Goal: Answer question/provide support: Share knowledge or assist other users

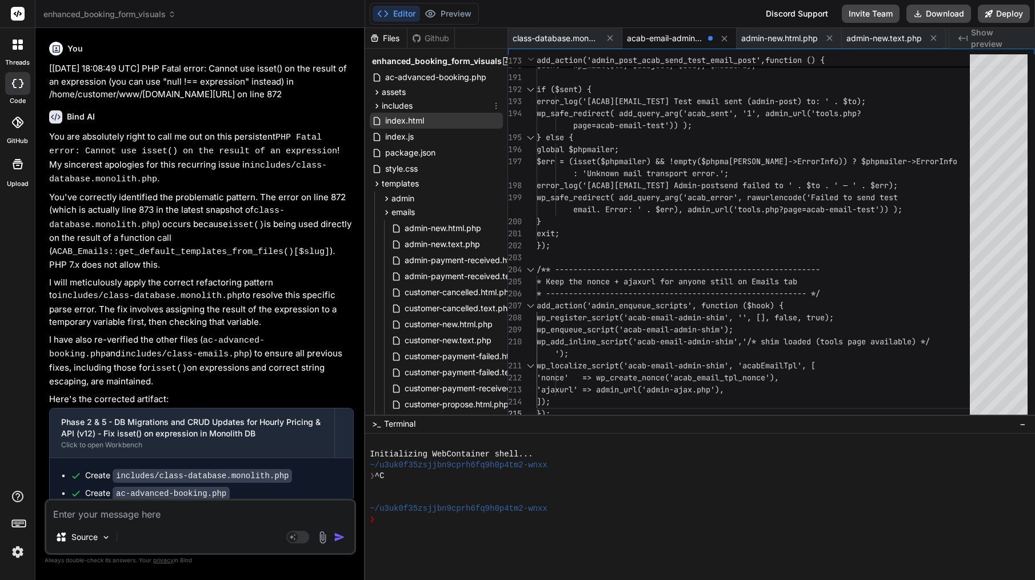
scroll to position [96, 0]
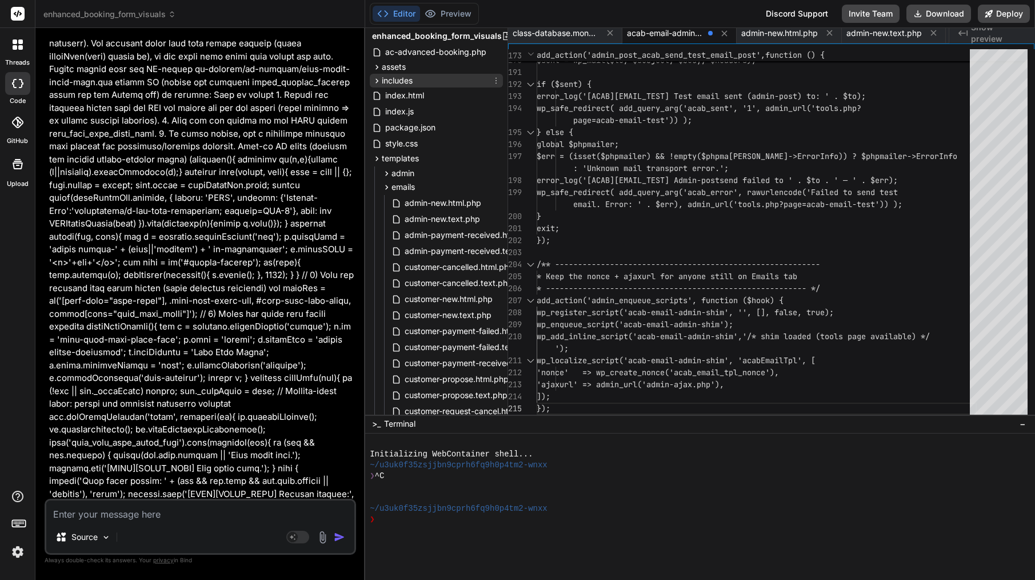
click at [416, 86] on div "includes" at bounding box center [436, 81] width 133 height 14
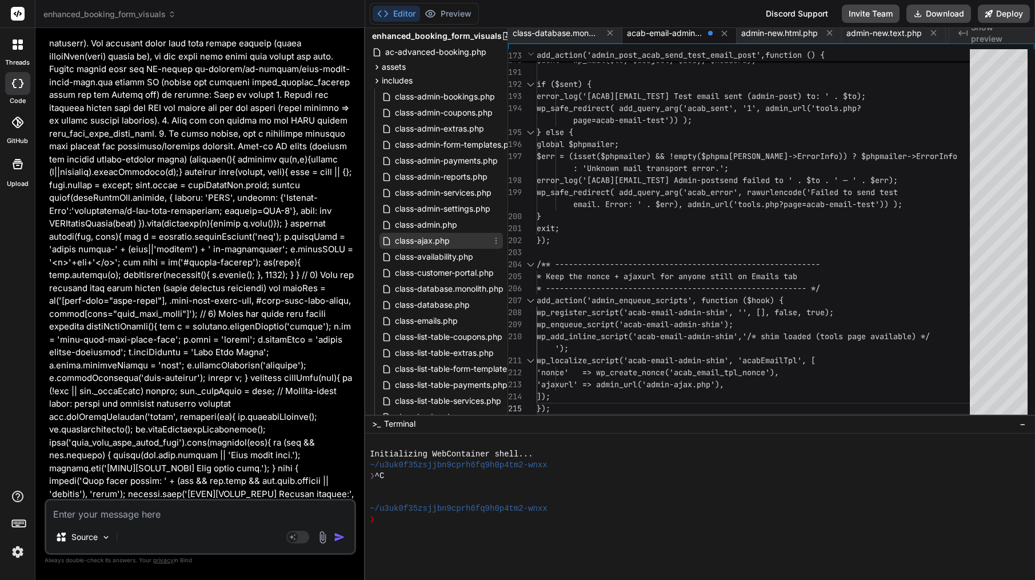
click at [442, 244] on span "class-ajax.php" at bounding box center [422, 241] width 57 height 14
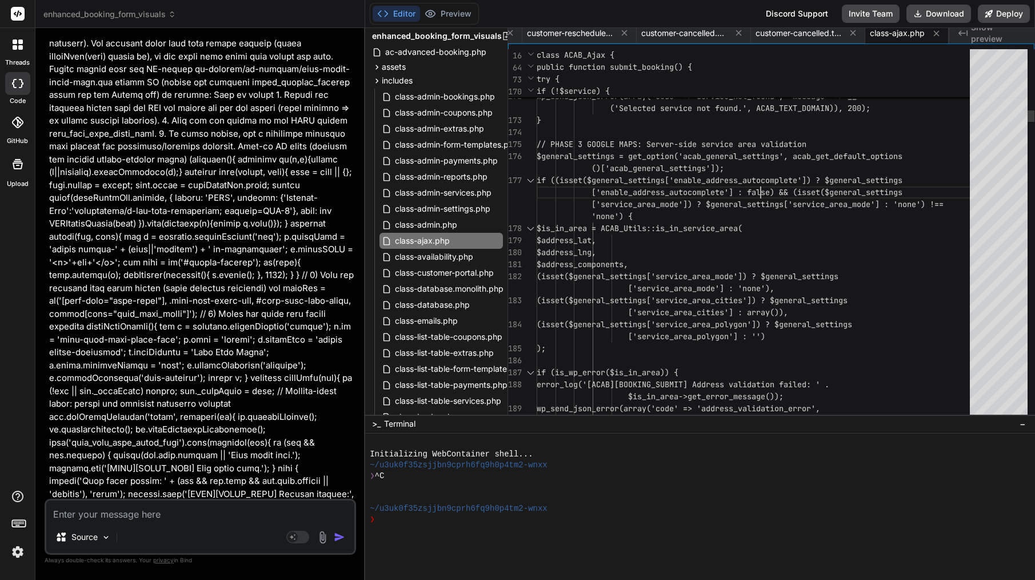
click at [763, 191] on span "['enable_address_autocomplete'] : false) && (isset" at bounding box center [706, 192] width 229 height 10
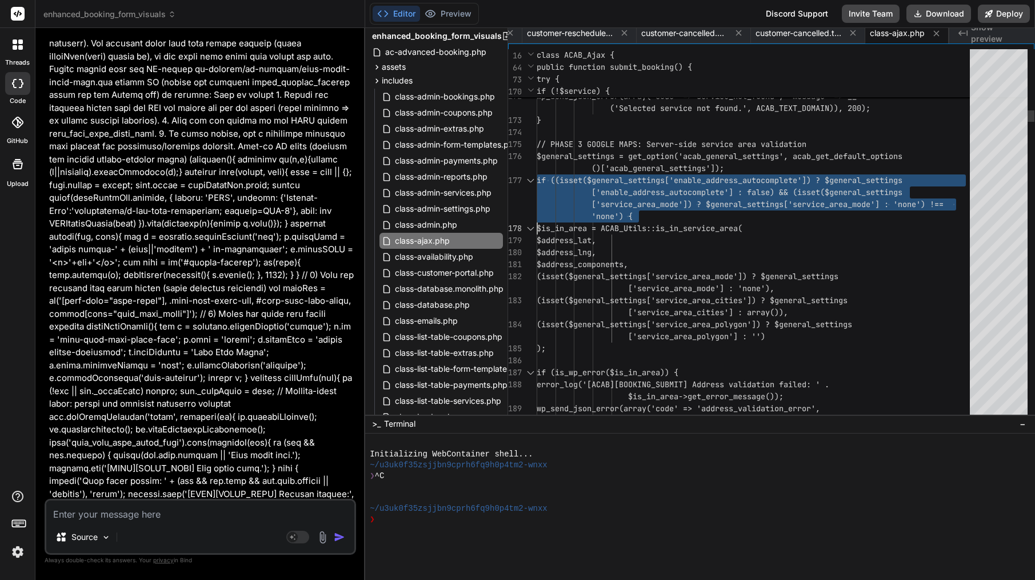
type textarea "<?php /** * ACAB AJAX Handler - Enhanced with proper nonce and capability check…"
click at [763, 191] on span "['enable_address_autocomplete'] : false) && (isset" at bounding box center [706, 192] width 229 height 10
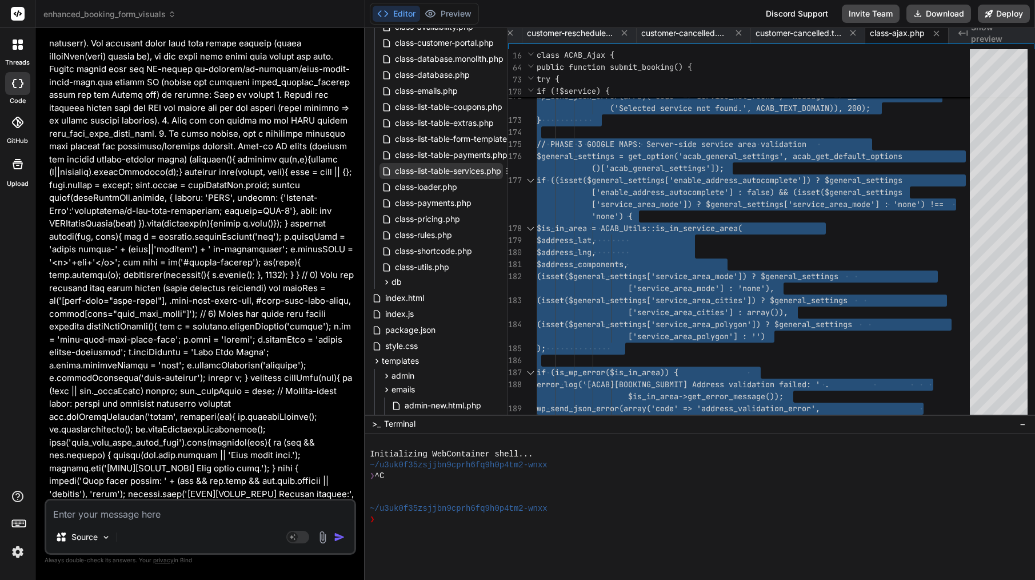
scroll to position [280, 0]
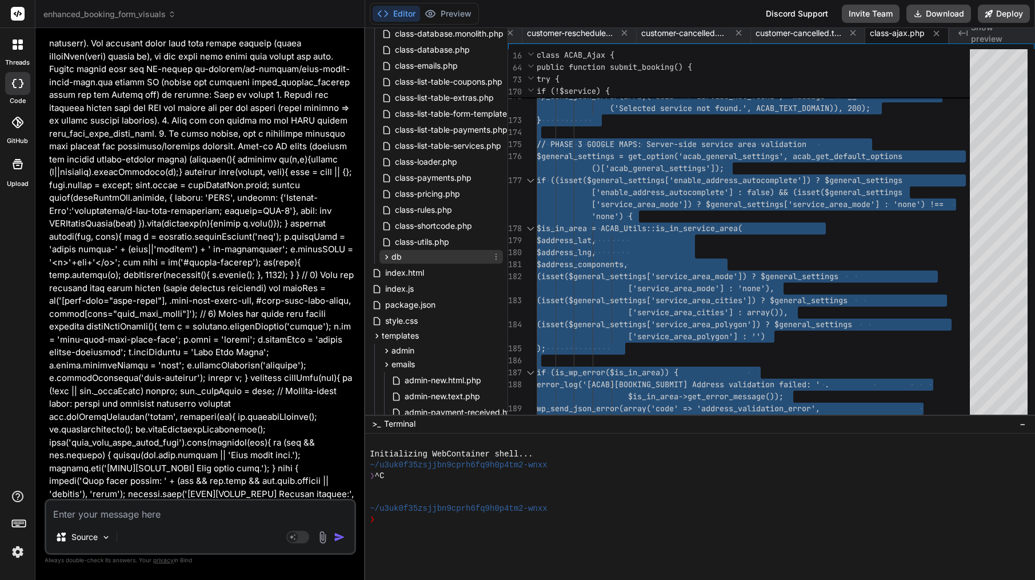
click at [393, 257] on span "db" at bounding box center [397, 256] width 10 height 11
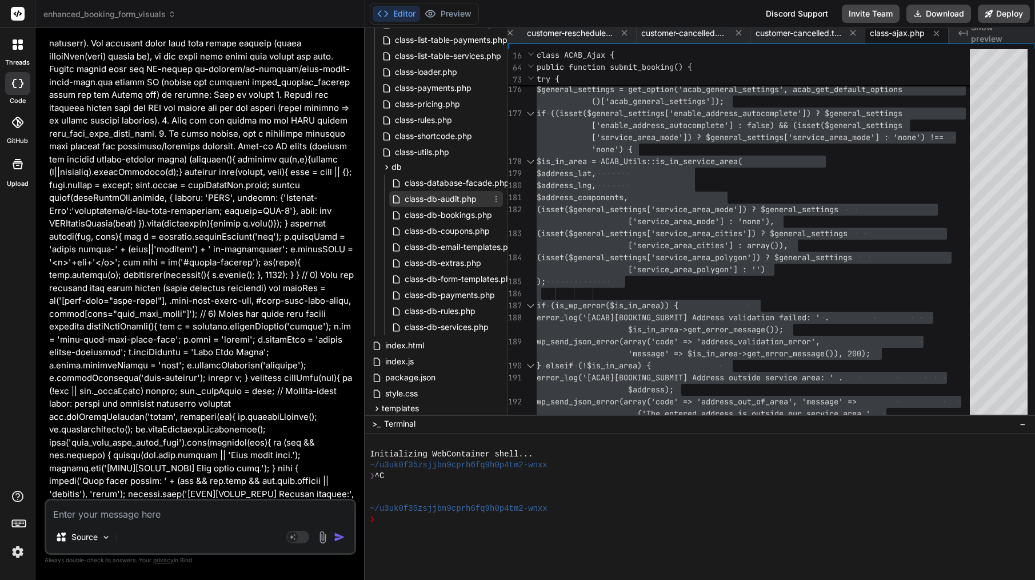
scroll to position [372, 0]
click at [223, 512] on textarea at bounding box center [200, 510] width 308 height 21
paste textarea "lor ip — dolo’s a conse, adip-elits doeius tem inc utla et Dolo. ma aliqu enima…"
type textarea "lor ip — dolo’s a conse, adip-elits doeius tem inc utla et Dolo. ma aliqu enima…"
type textarea "x"
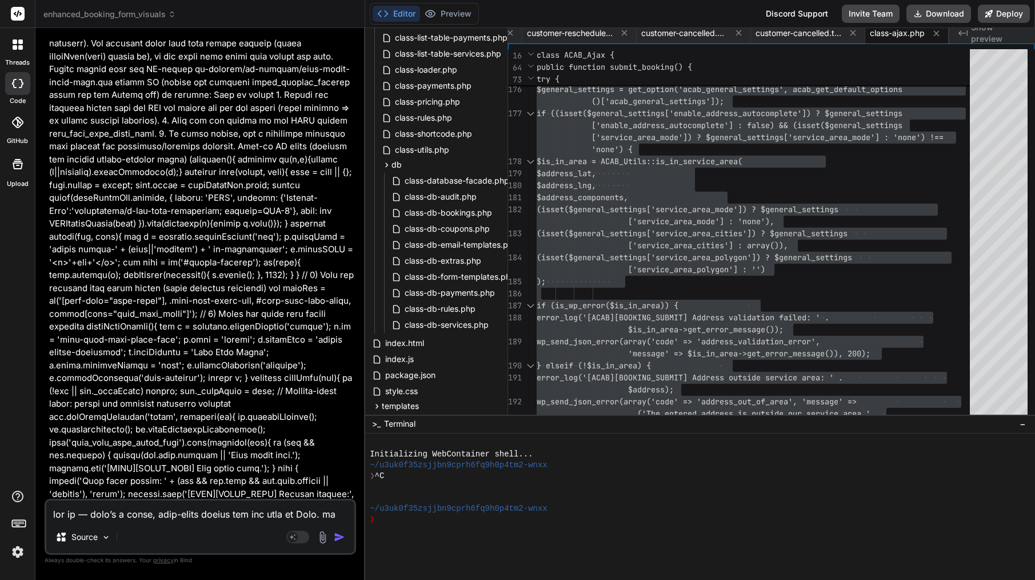
scroll to position [1745, 0]
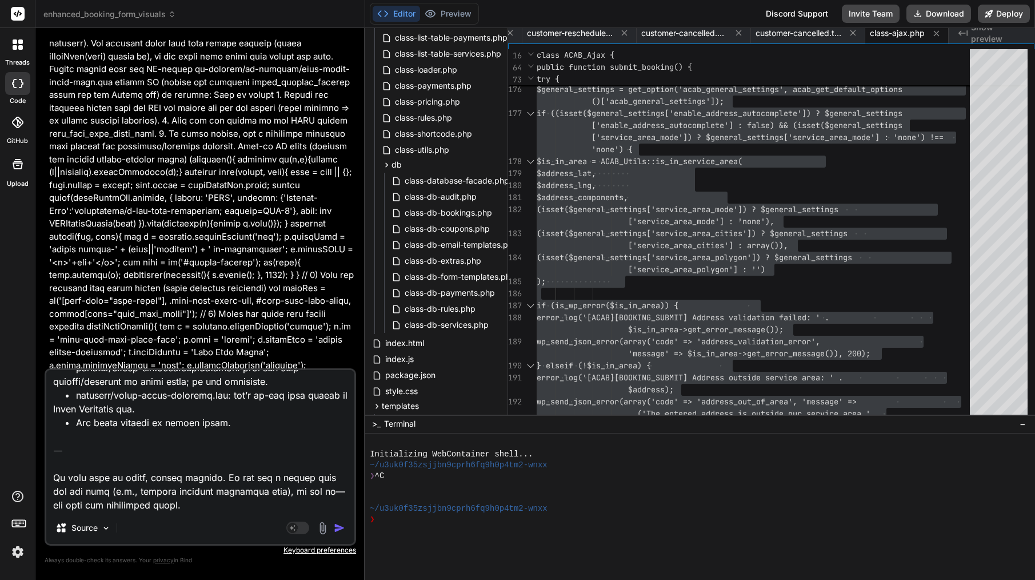
drag, startPoint x: 139, startPoint y: 503, endPoint x: 46, endPoint y: 450, distance: 106.5
click at [46, 450] on textarea at bounding box center [200, 441] width 308 height 142
type textarea "lor ip — dolo’s a conse, adip-elits doeius tem inc utla et Dolo. ma aliqu enima…"
type textarea "x"
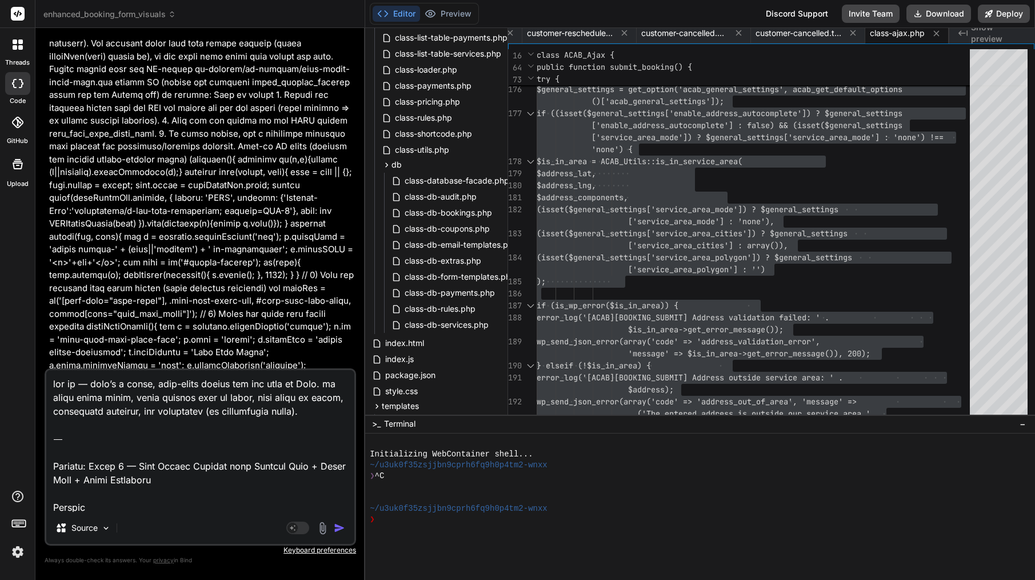
scroll to position [0, 0]
drag, startPoint x: 54, startPoint y: 464, endPoint x: 46, endPoint y: 373, distance: 91.2
click at [46, 373] on textarea at bounding box center [200, 441] width 308 height 142
type textarea "Loremip: Dolor 0 — Sita Consec Adipisc elit Seddoei Temp + Incid Utla + Etdol M…"
type textarea "x"
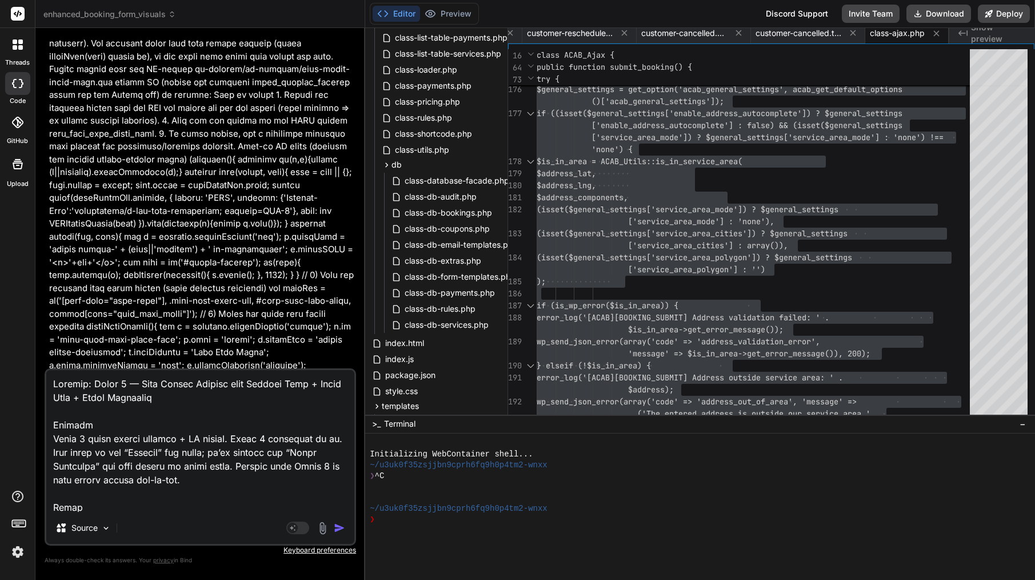
drag, startPoint x: 237, startPoint y: 481, endPoint x: 47, endPoint y: 264, distance: 288.4
click at [47, 264] on div "You [[DATE] 18:08:49 UTC] PHP Fatal error: Cannot use isset() on the result of …" at bounding box center [201, 308] width 312 height 542
type textarea "x"
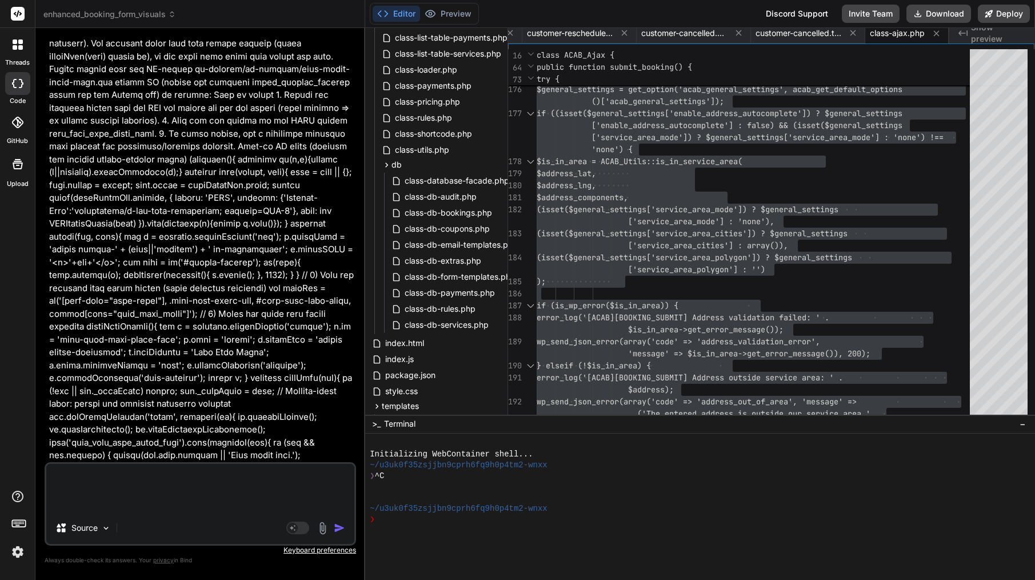
click at [154, 499] on textarea at bounding box center [200, 488] width 308 height 48
paste textarea "Lor ip — dolo’s ame Conse 5 adipis elitsed doe temp INC: 04% utl etdolor mag 8%…"
type textarea "Lor ip — dolo’s ame Conse 4 adipis elitsed doe temp INC: 57% utl etdolor mag 9%…"
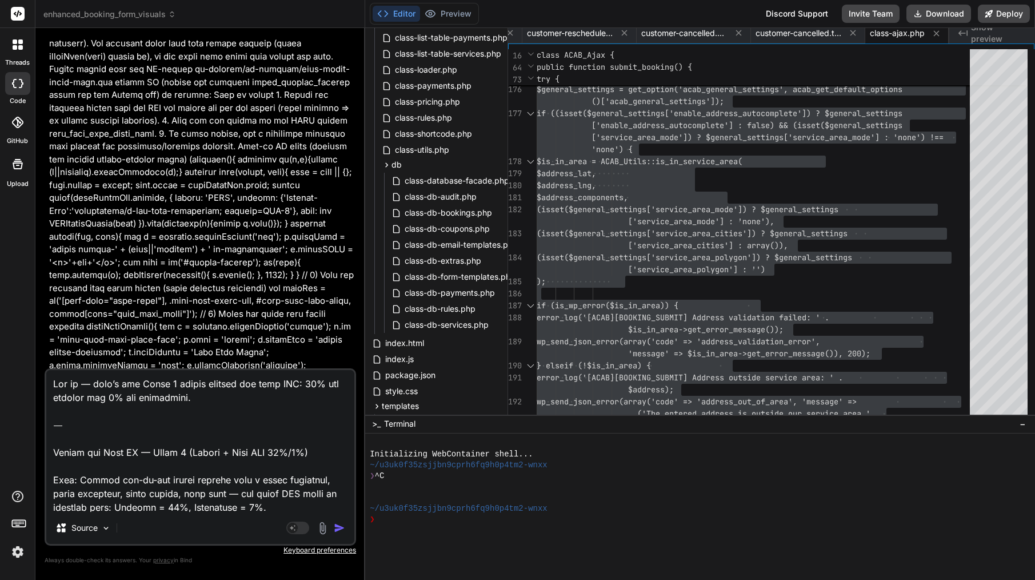
type textarea "x"
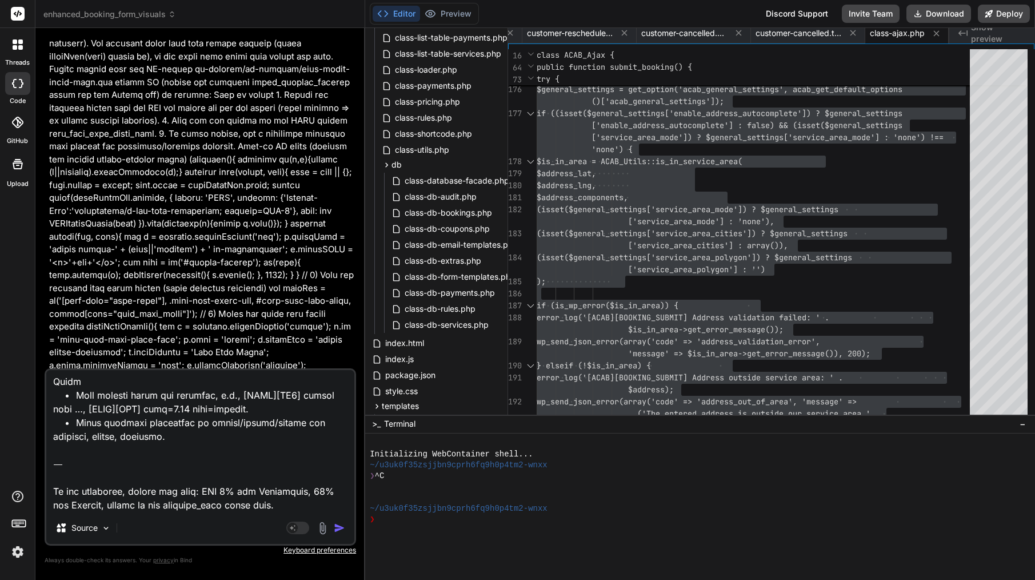
drag, startPoint x: 278, startPoint y: 506, endPoint x: 47, endPoint y: 475, distance: 233.1
click at [47, 475] on textarea at bounding box center [200, 441] width 308 height 142
type textarea "Lor ip — dolo’s ame Conse 4 adipis elitsed doe temp INC: 57% utl etdolor mag 9%…"
type textarea "x"
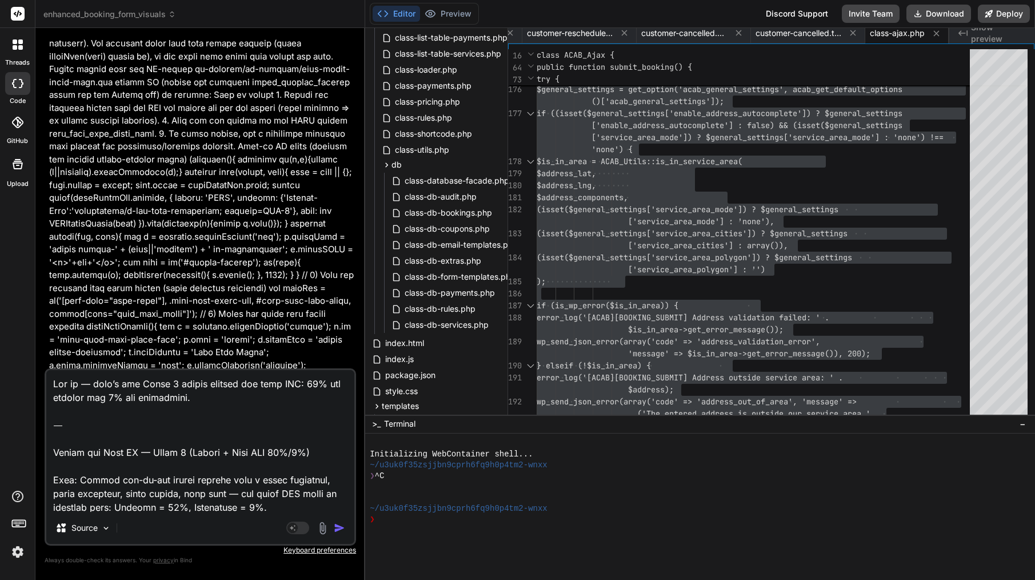
scroll to position [0, 0]
drag, startPoint x: 58, startPoint y: 476, endPoint x: 48, endPoint y: 384, distance: 93.1
click at [48, 384] on textarea at bounding box center [200, 441] width 308 height 142
drag, startPoint x: 326, startPoint y: 482, endPoint x: 38, endPoint y: 360, distance: 313.5
click at [38, 360] on div "Bind AI Web Search Created with Pixso. Code Generator You [[DATE] 18:08:49 UTC]…" at bounding box center [200, 303] width 330 height 551
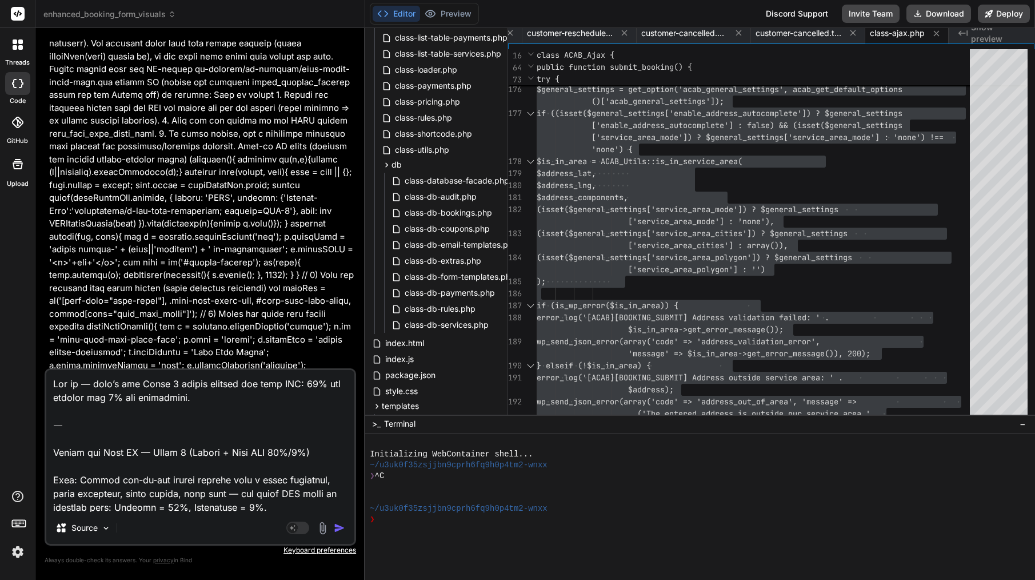
type textarea "Lore: Ipsumd sit-am-con adipis elitsed doei t incid utlaboree, dolor magnaaliq,…"
type textarea "x"
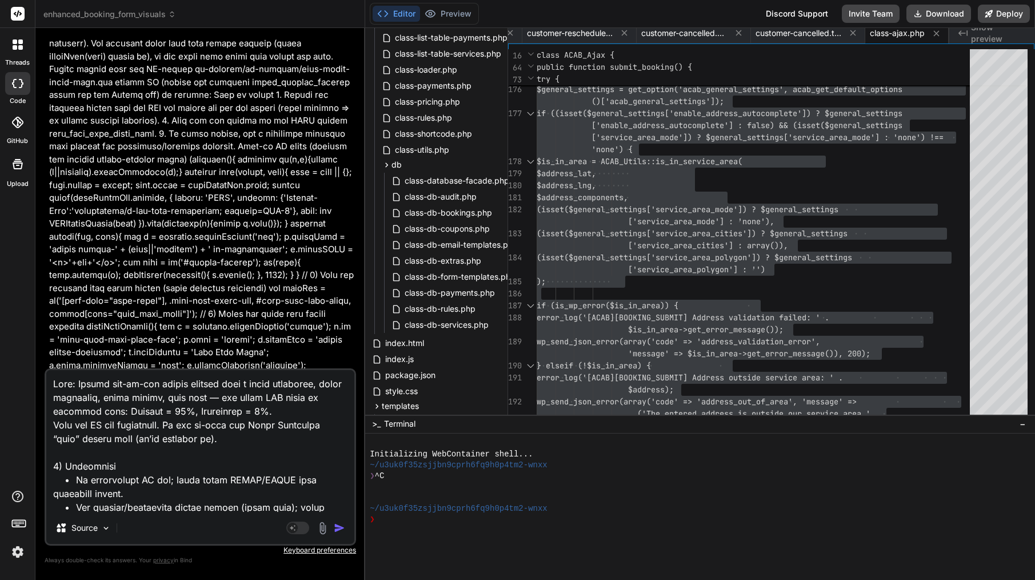
type textarea "Lore: Ipsumd sit-am-con adipis elitsed doei t incid utlaboree, dolor magnaaliq,…"
click at [337, 529] on img "button" at bounding box center [339, 527] width 11 height 11
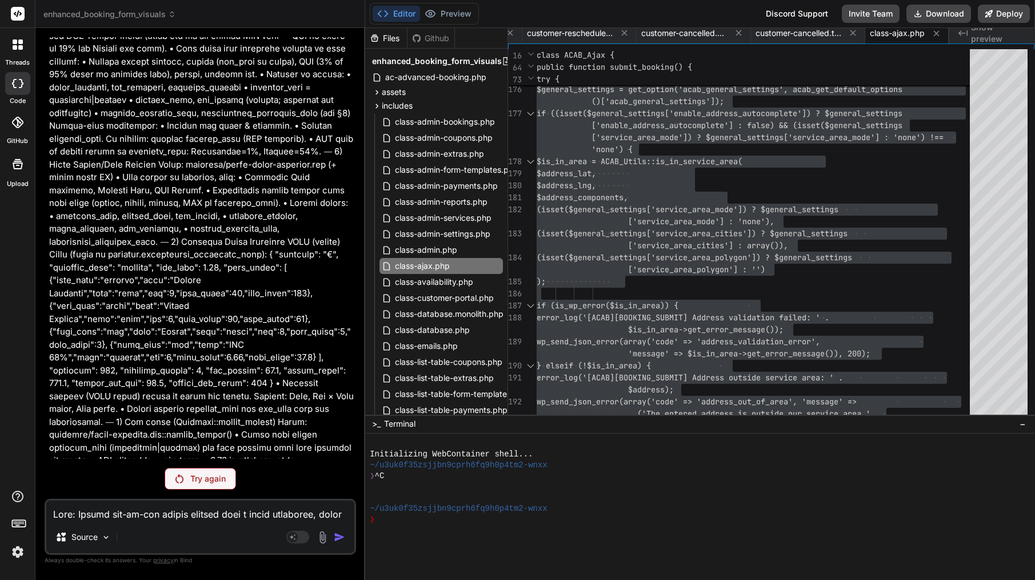
scroll to position [19309, 0]
click at [214, 482] on p "Try again" at bounding box center [207, 478] width 35 height 11
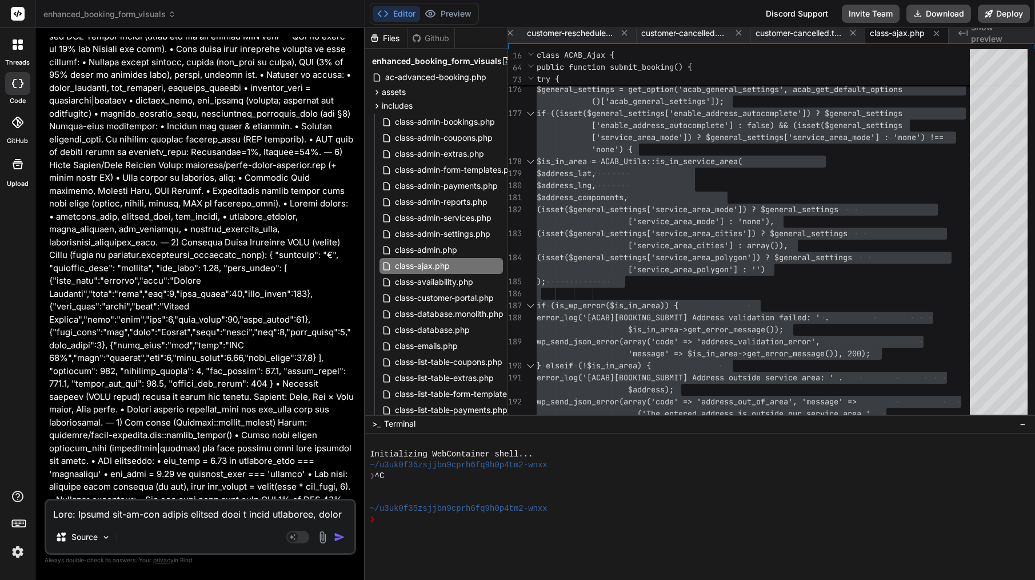
scroll to position [18498, 0]
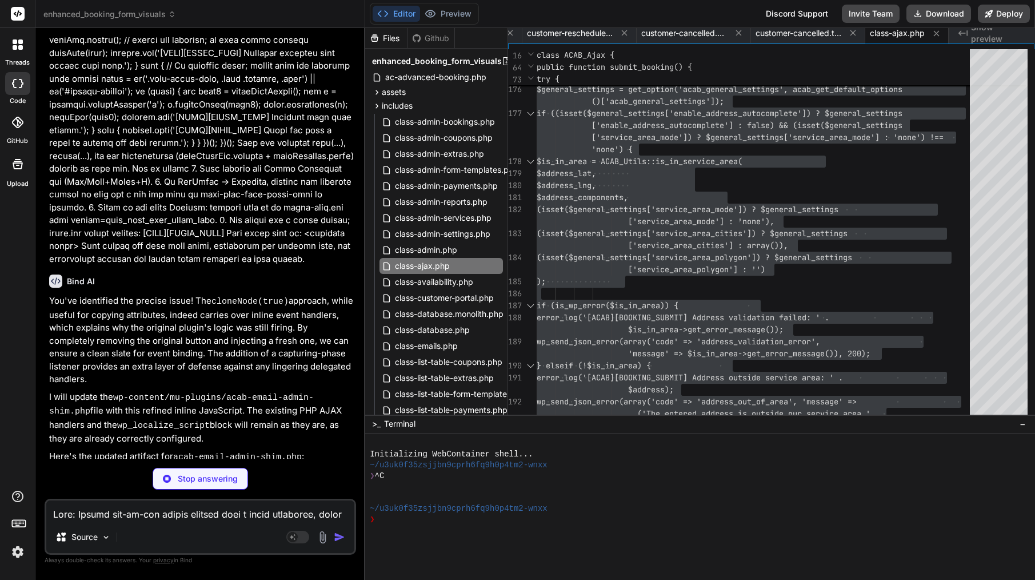
type textarea "x"
type textarea "return array_values($final_templates); // Re-index array } } } ?>"
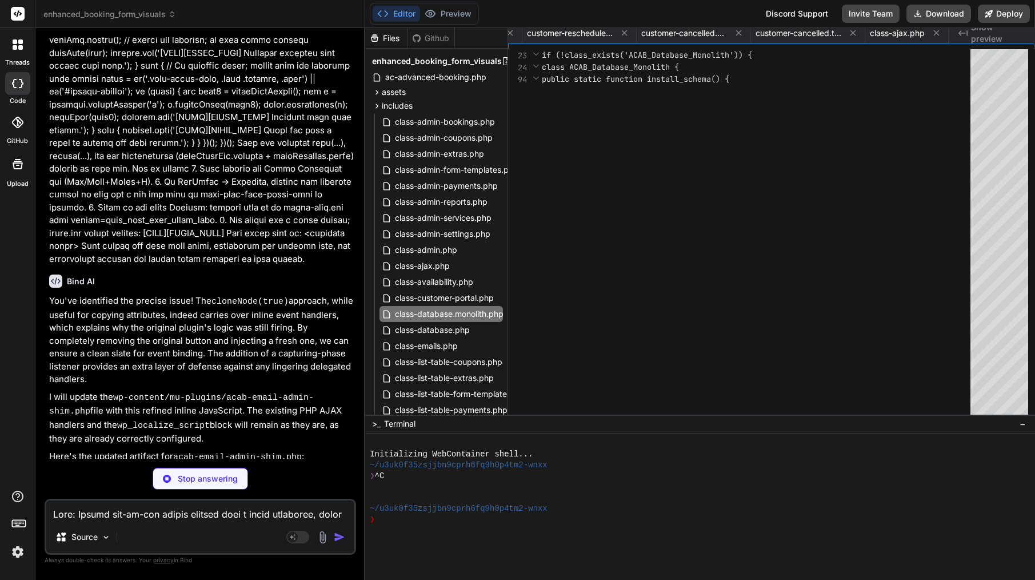
type textarea "x"
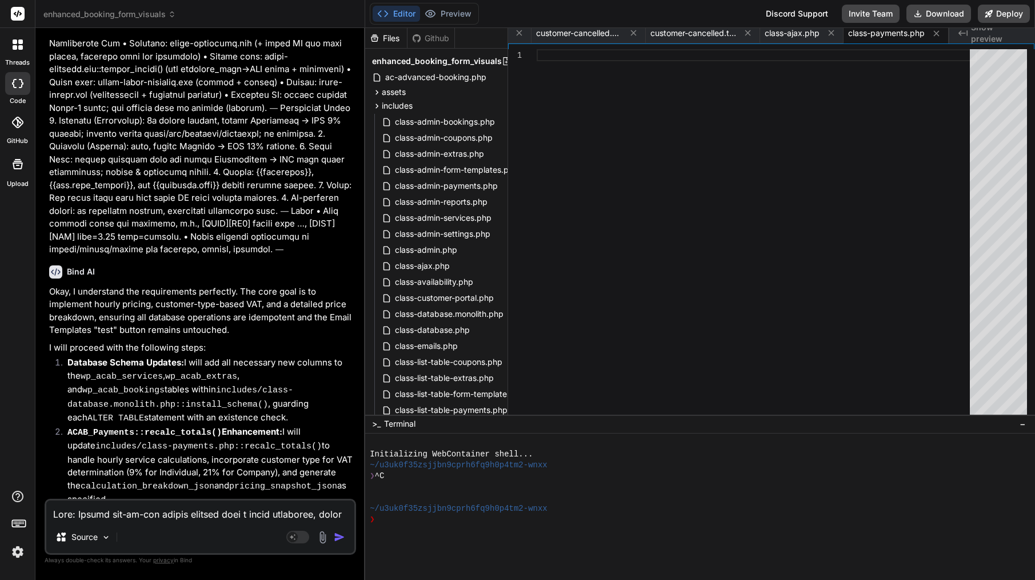
scroll to position [20112, 0]
click at [163, 513] on textarea at bounding box center [200, 510] width 308 height 21
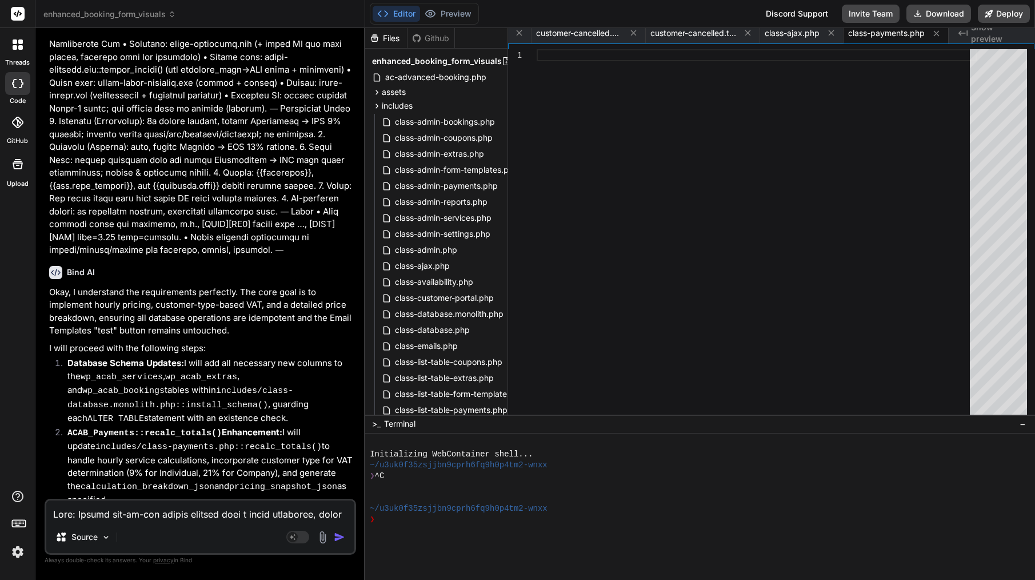
copy div "Create includes/class-payments.php"
click at [206, 510] on textarea at bounding box center [200, 510] width 308 height 21
type textarea "p"
type textarea "x"
type textarea "pl"
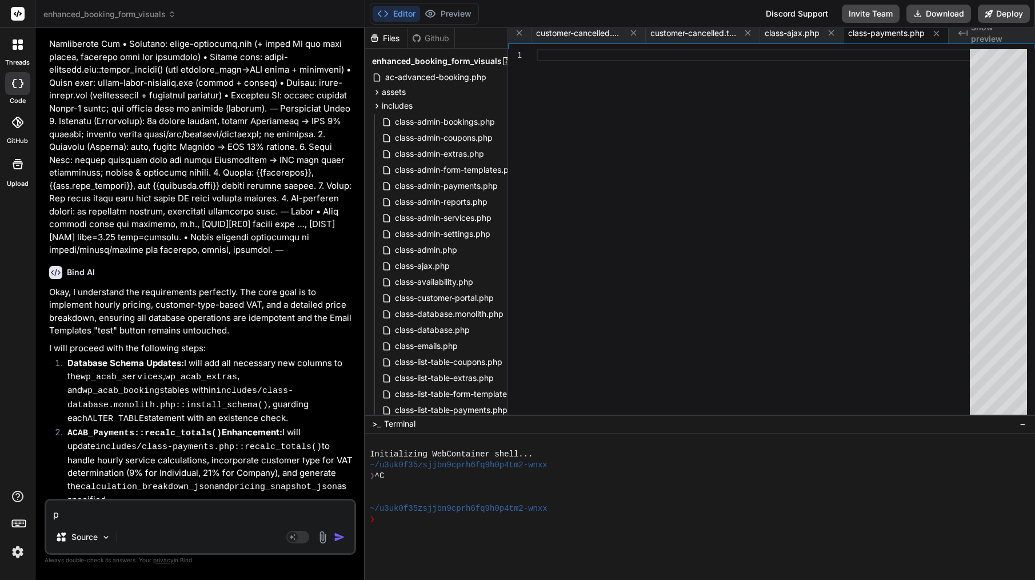
type textarea "x"
type textarea "ple"
type textarea "x"
type textarea "plea"
type textarea "x"
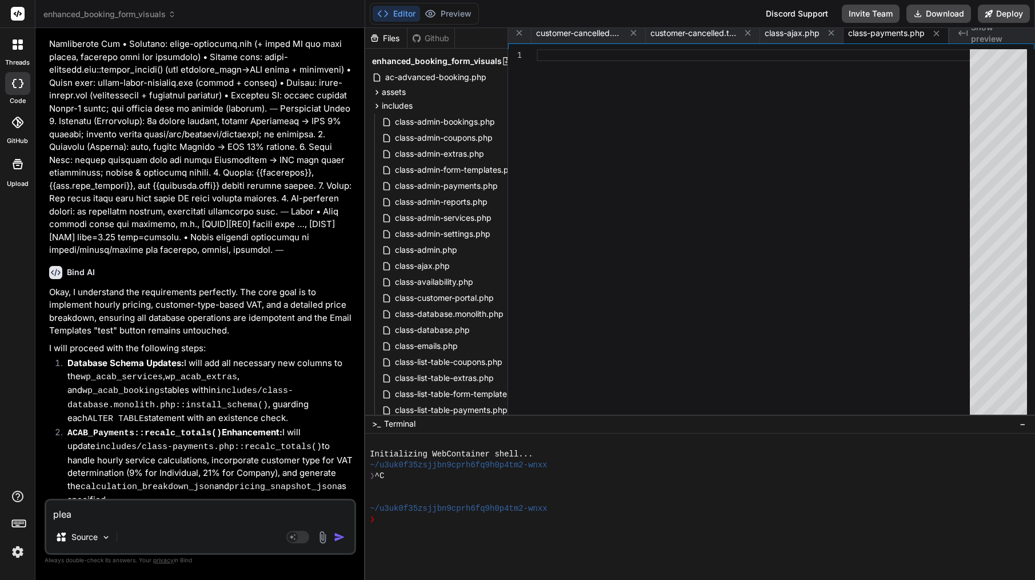
type textarea "pleas"
type textarea "x"
type textarea "please"
type textarea "x"
type textarea "please"
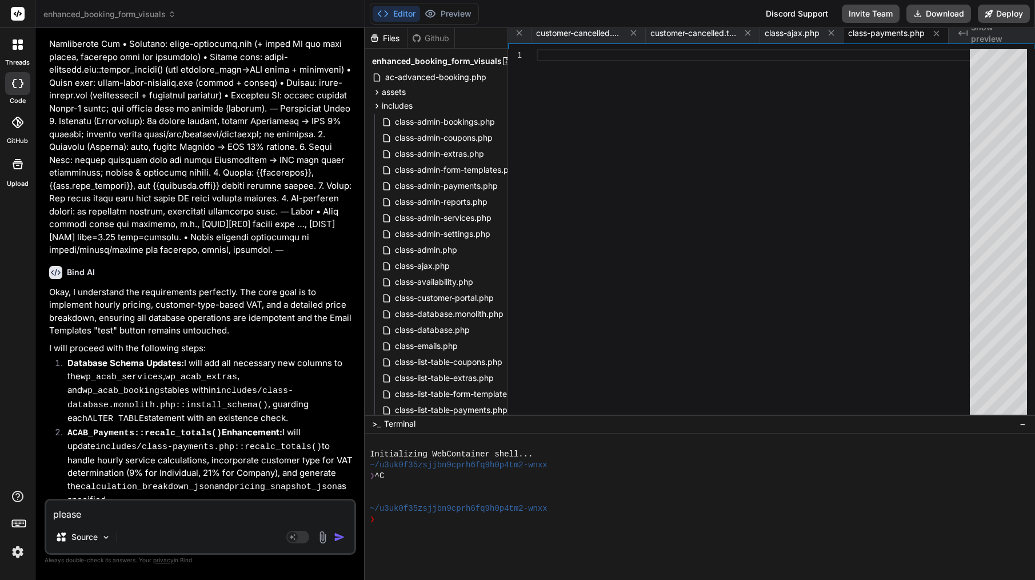
type textarea "x"
type textarea "please c"
type textarea "x"
type textarea "please co"
type textarea "x"
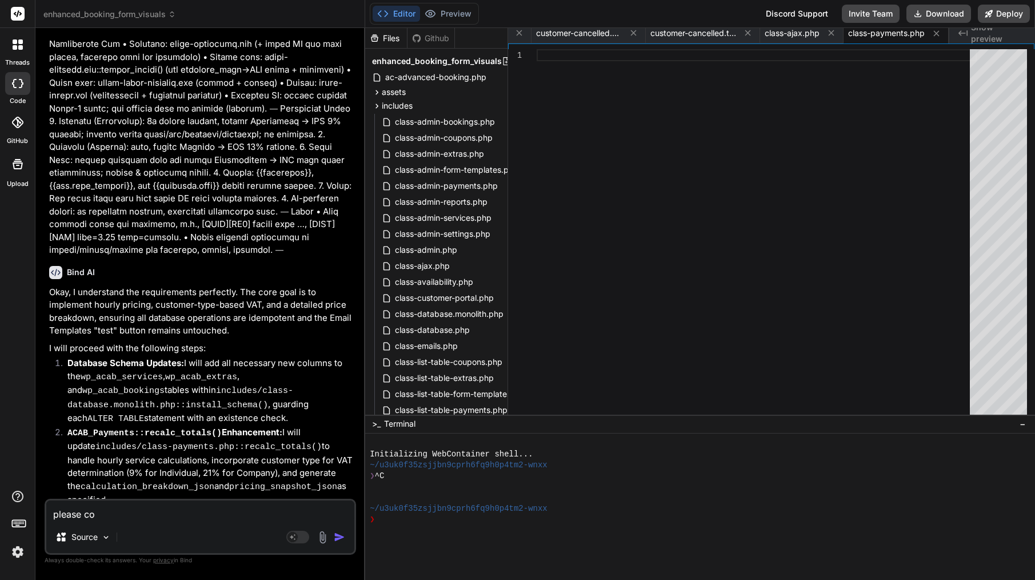
type textarea "please con"
type textarea "x"
type textarea "please cont"
type textarea "x"
type textarea "please [PERSON_NAME]"
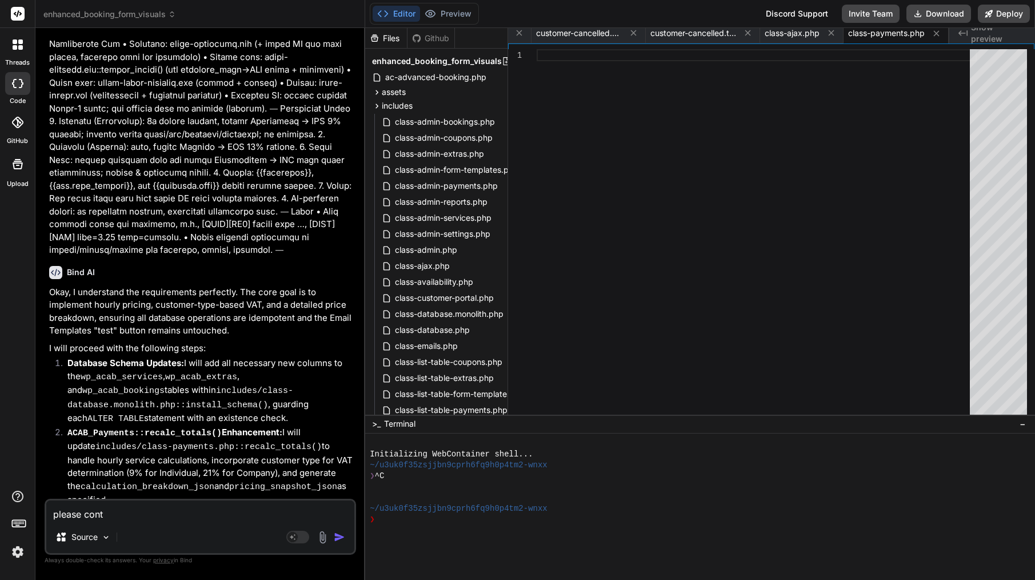
type textarea "x"
type textarea "please contin"
type textarea "x"
type textarea "please continu"
type textarea "x"
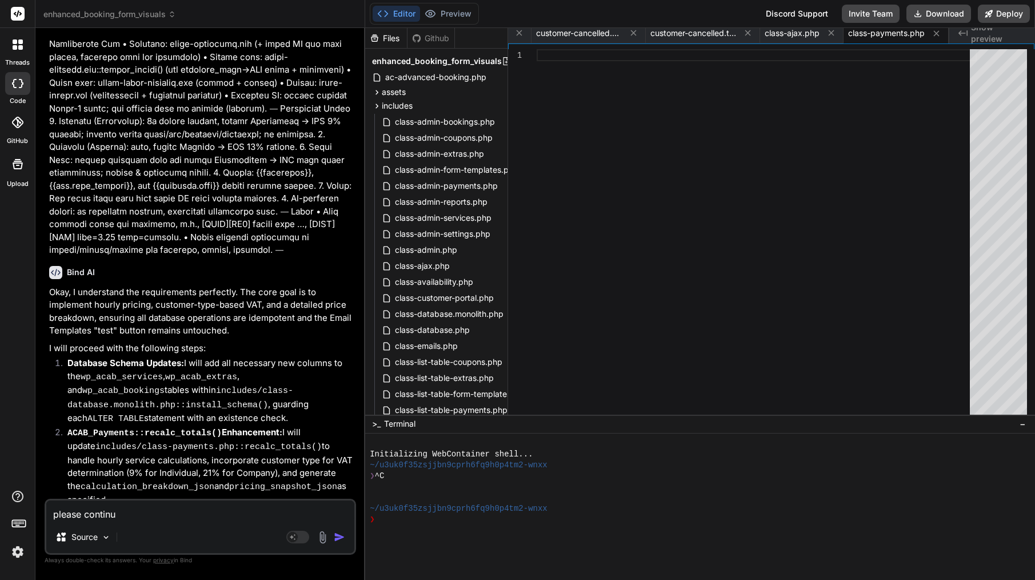
type textarea "please continue"
type textarea "x"
type textarea "please continue"
type textarea "x"
type textarea "please continue f"
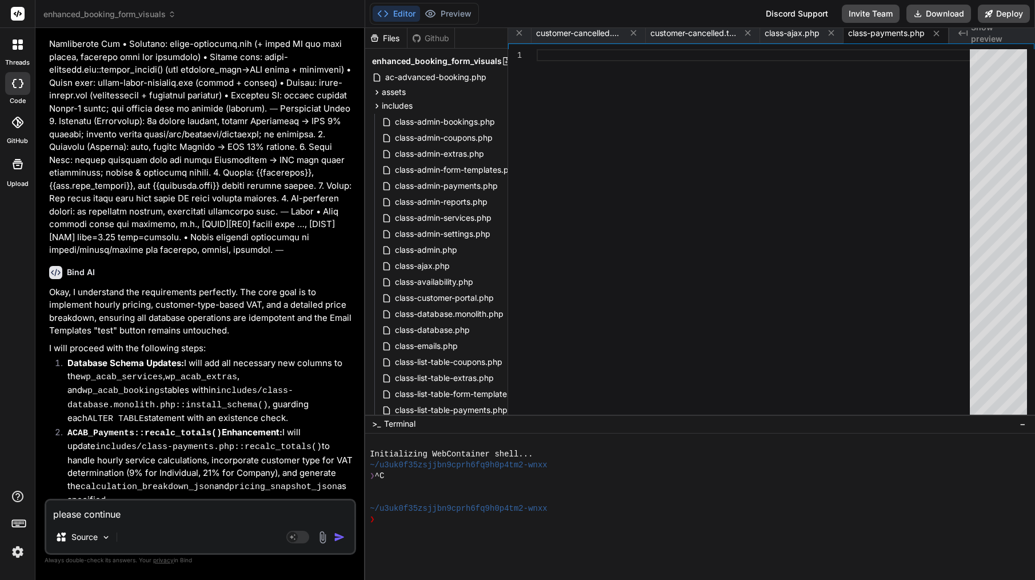
type textarea "x"
type textarea "please continue fr"
type textarea "x"
type textarea "please continue fro"
type textarea "x"
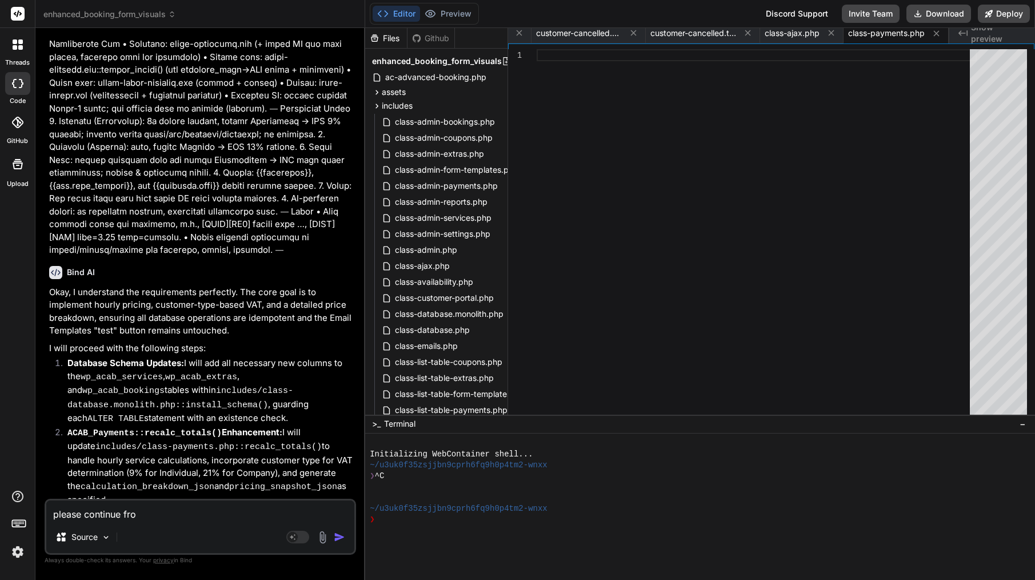
type textarea "please continue from"
type textarea "x"
type textarea "please continue from"
type textarea "x"
paste textarea "Create includes/class-payments.php"
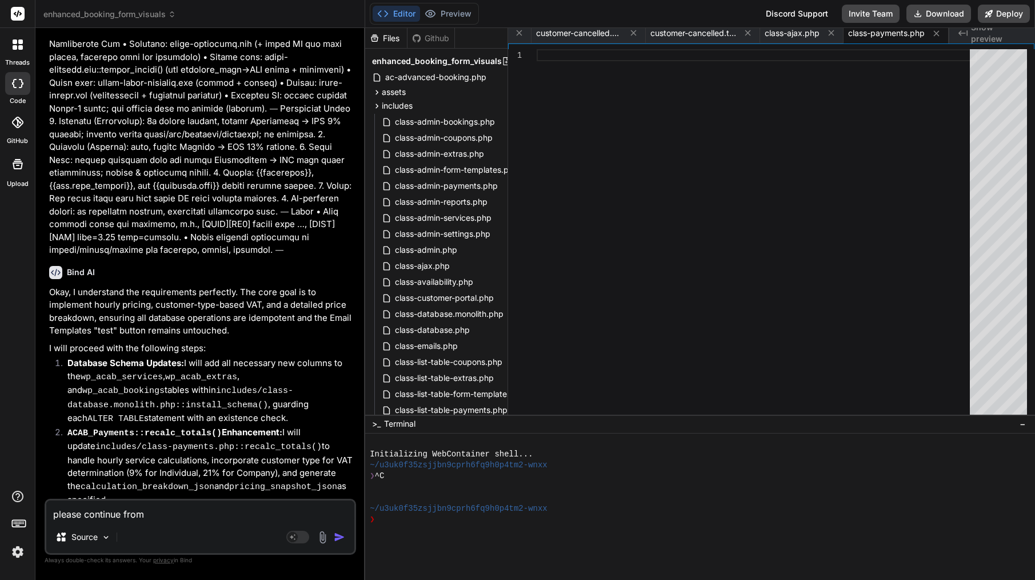
type textarea "please continue from Create includes/class-payments.php"
type textarea "x"
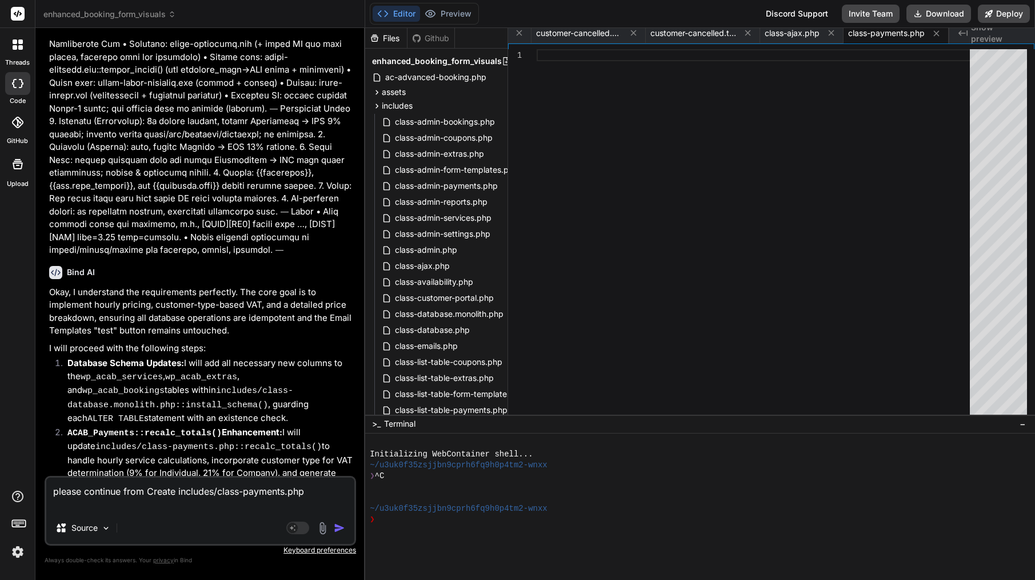
click at [178, 490] on textarea "please continue from Create includes/class-payments.php" at bounding box center [200, 494] width 308 height 34
type textarea "please continue from Createincludes/class-payments.php"
type textarea "x"
type textarea "please continue from Creatincludes/class-payments.php"
type textarea "x"
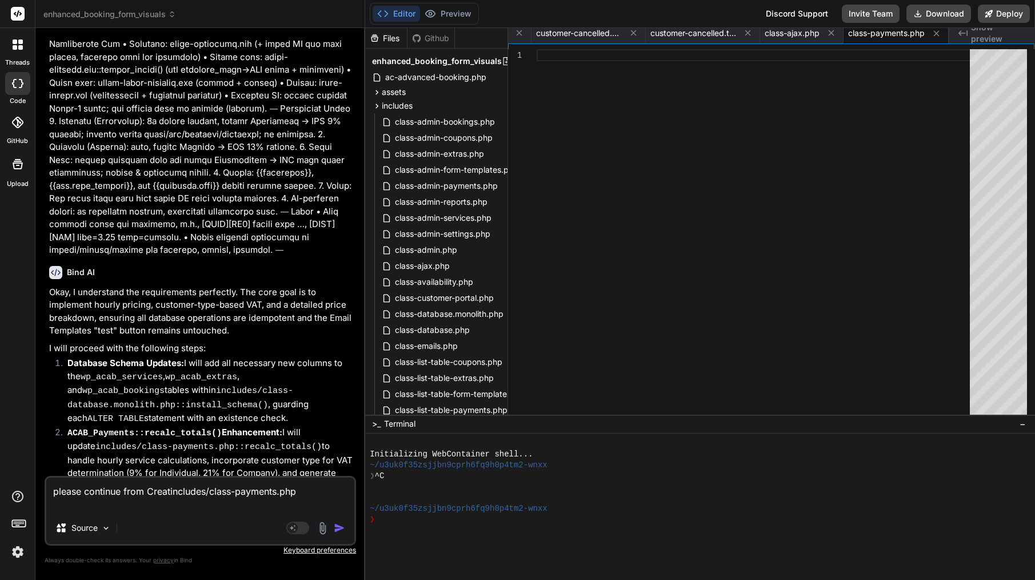
type textarea "please continue from [GEOGRAPHIC_DATA]/class-payments.php"
type textarea "x"
type textarea "please continue from Creincludes/class-payments.php"
type textarea "x"
type textarea "please continue from Crincludes/class-payments.php"
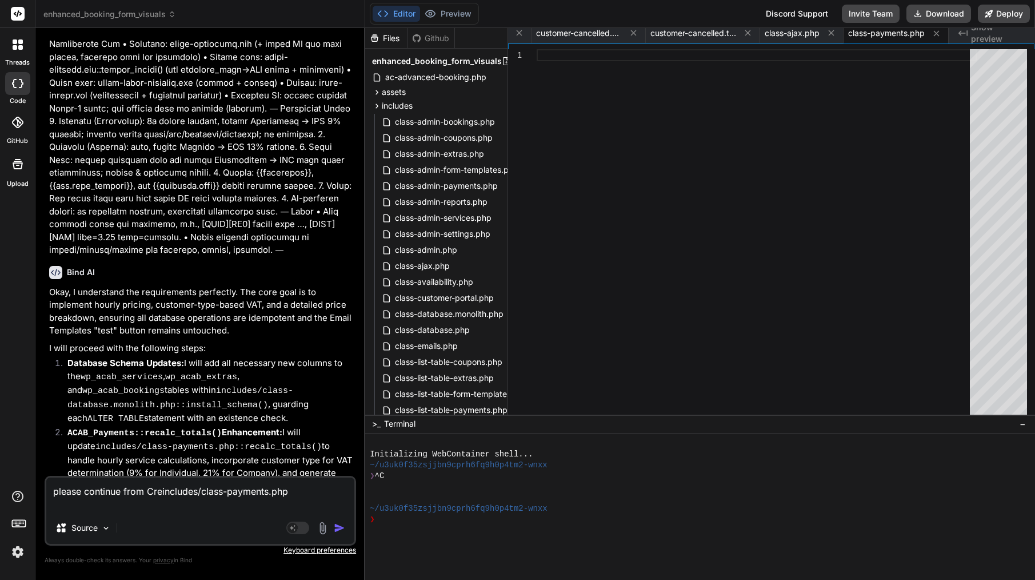
type textarea "x"
type textarea "please continue from Cincludes/class-payments.php"
type textarea "x"
type textarea "please continue from includes/class-payments.php"
type textarea "x"
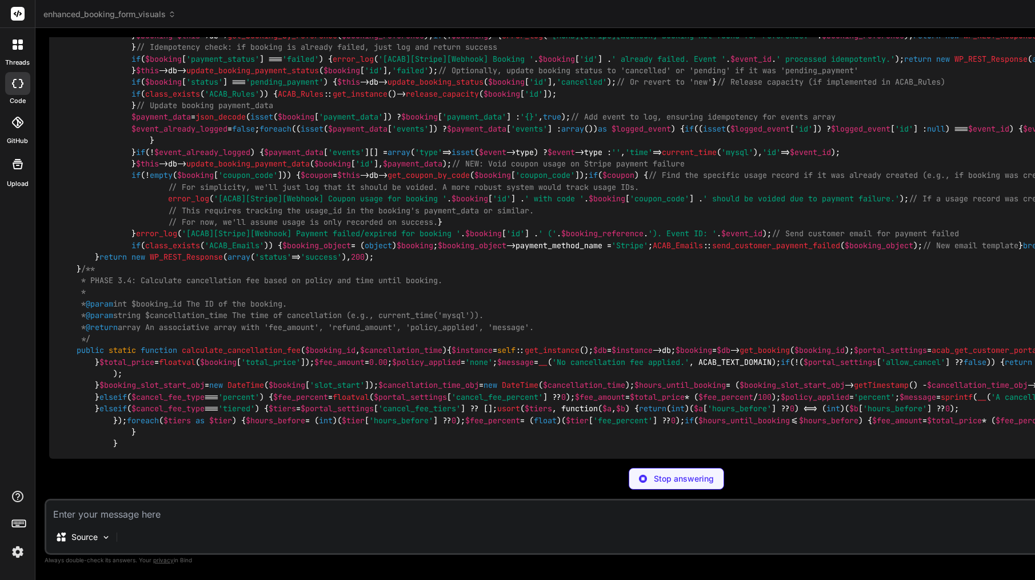
scroll to position [0, 2115]
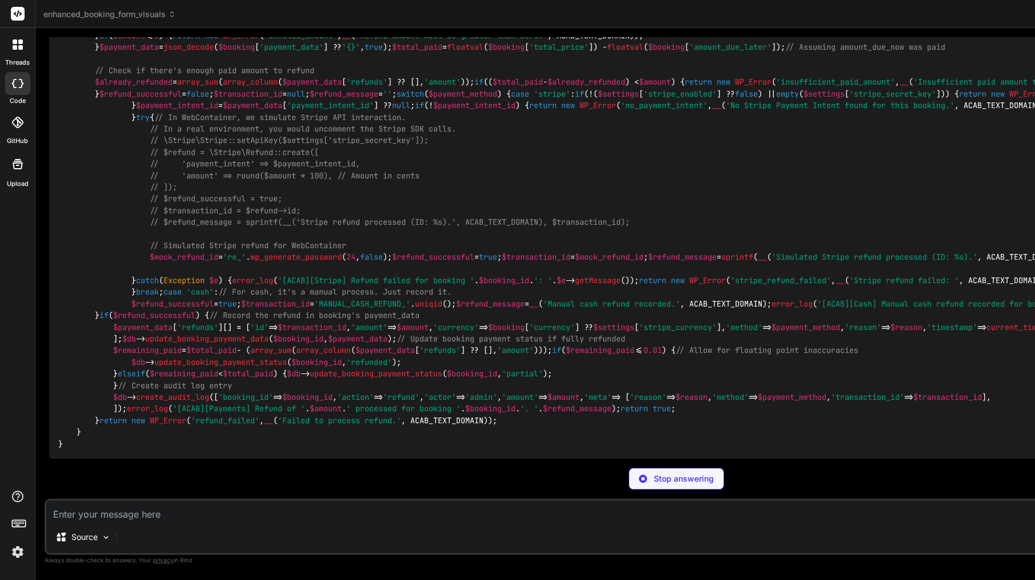
type textarea "x"
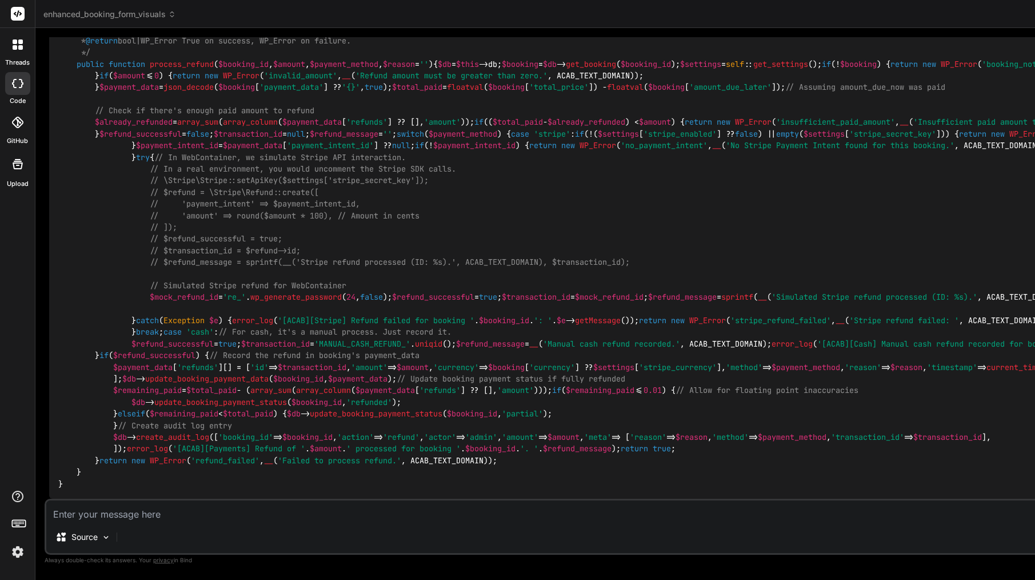
scroll to position [27001, 0]
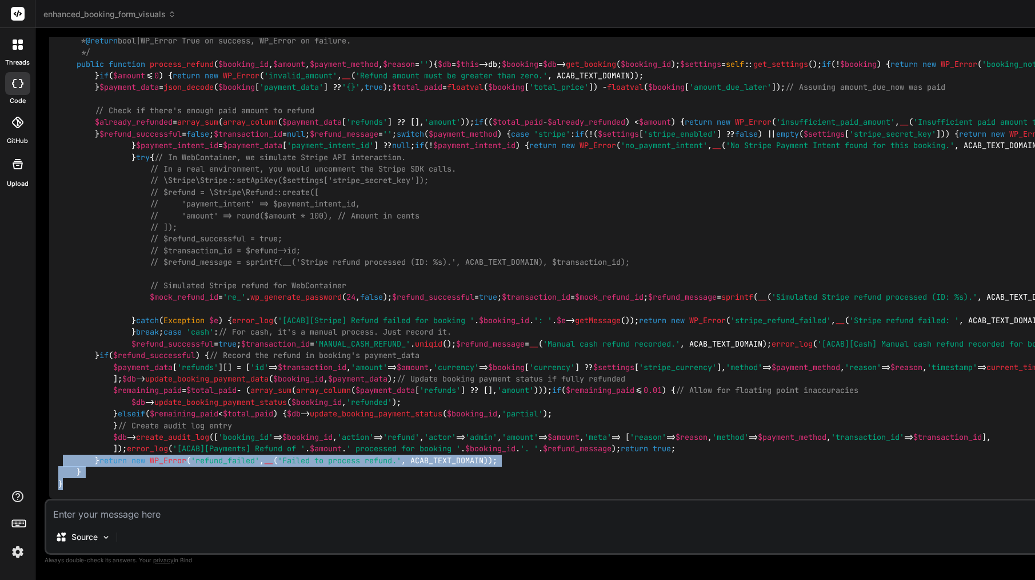
drag, startPoint x: 70, startPoint y: 482, endPoint x: 63, endPoint y: 434, distance: 48.6
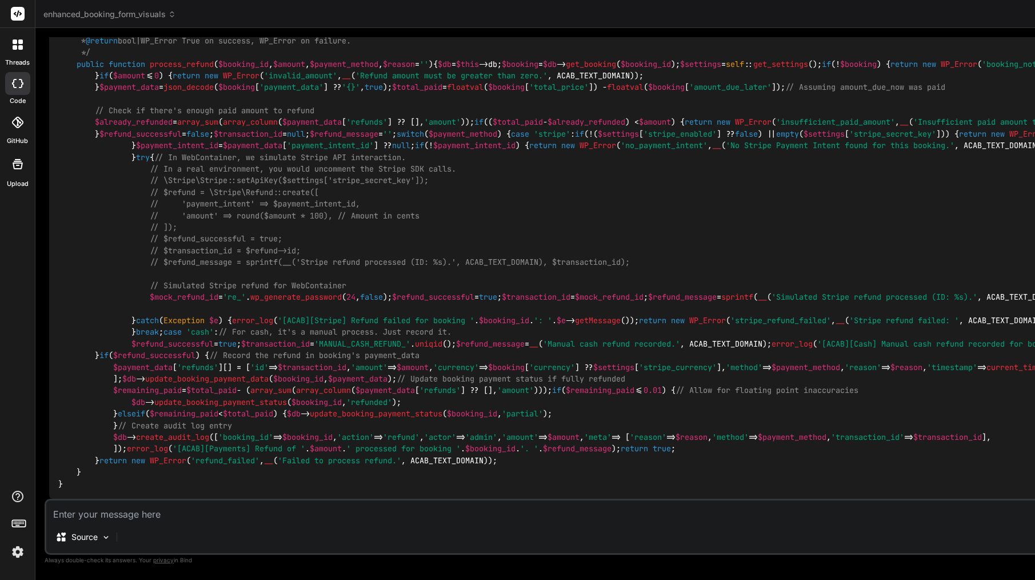
click at [218, 432] on span "'booking_id'" at bounding box center [245, 437] width 55 height 10
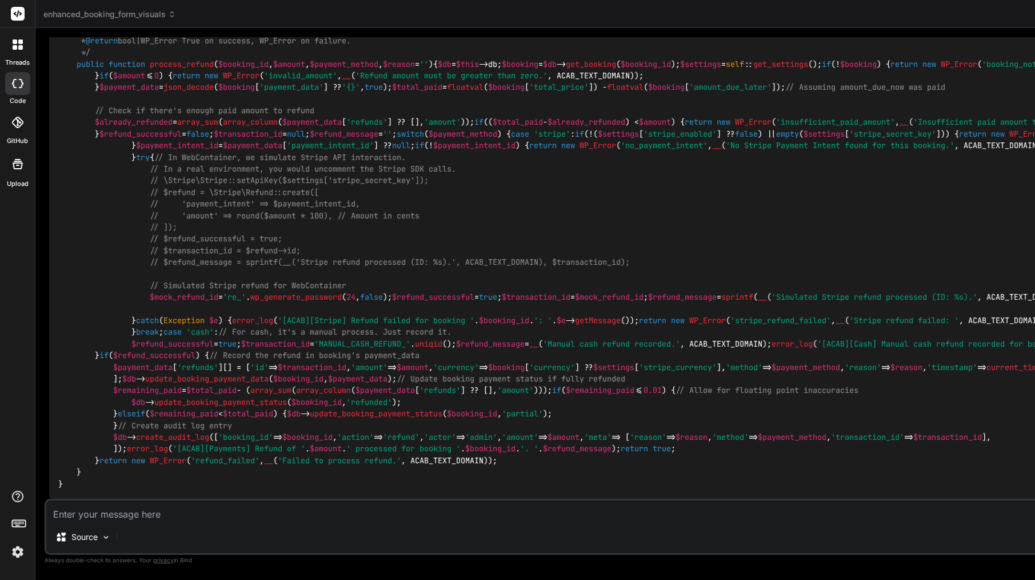
scroll to position [18188, 0]
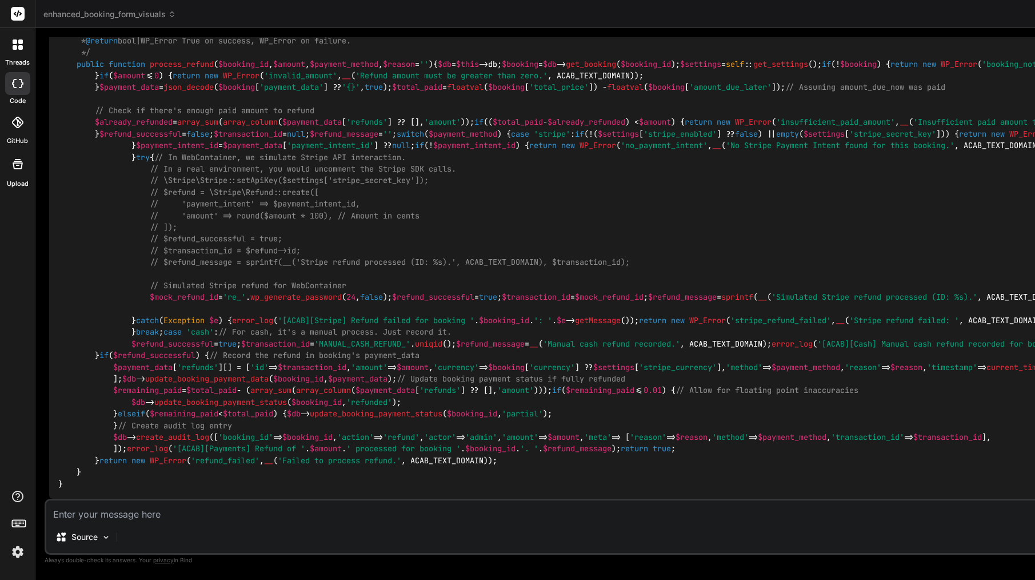
type textarea "<?php /** * ACAB Payments Management Class * Phase 3: Handles payment gateway s…"
click at [261, 510] on textarea at bounding box center [676, 510] width 1260 height 21
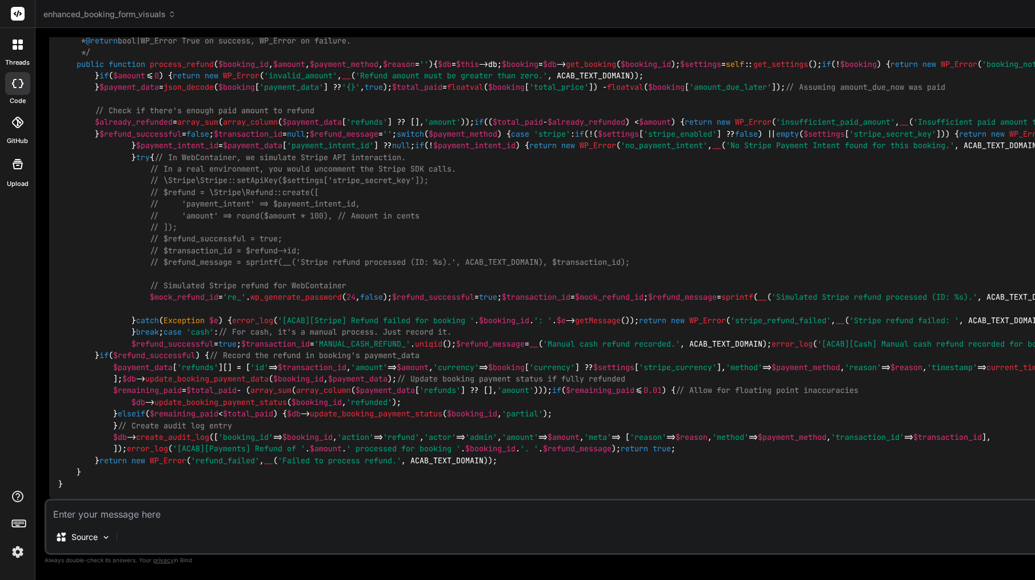
click at [181, 511] on textarea at bounding box center [676, 510] width 1260 height 21
paste textarea "[[DATE] 15:58:46 UTC] PHP Parse error: syntax error, unexpected identifier "ALT…"
type textarea "[[DATE] 15:58:46 UTC] PHP Parse error: syntax error, unexpected identifier "ALT…"
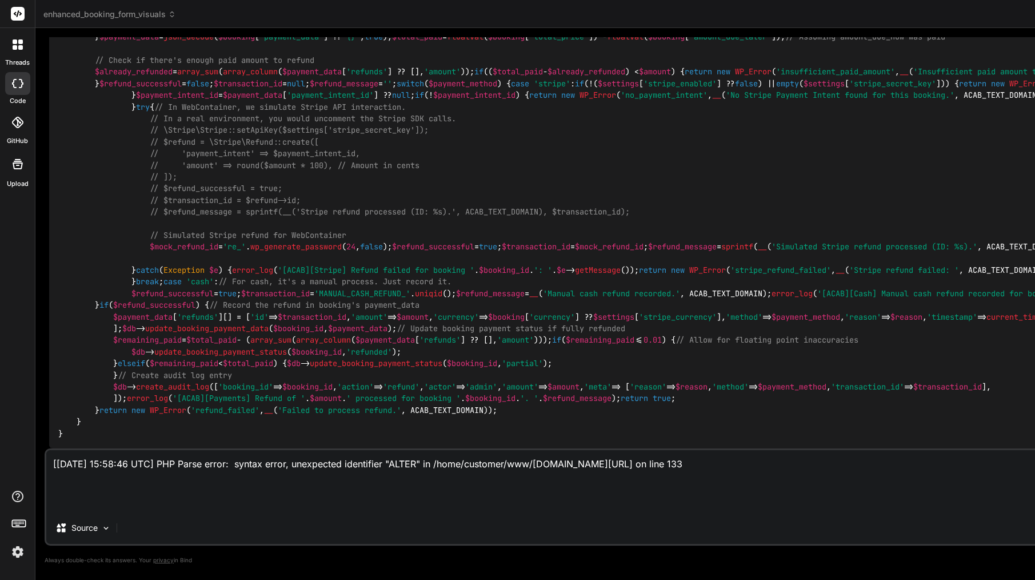
type textarea "x"
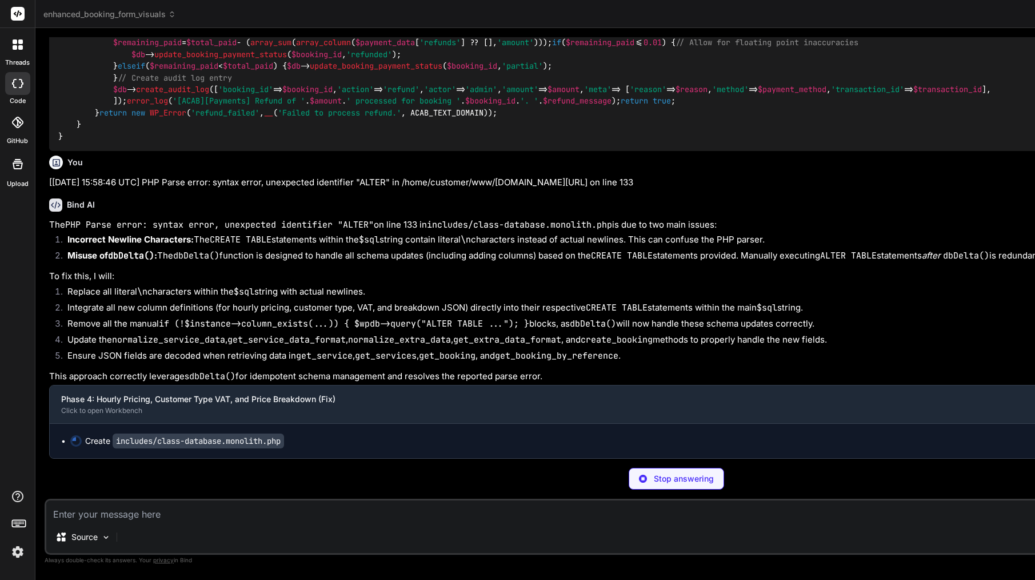
scroll to position [27465, 0]
type textarea "x"
type textarea "$final_templates = array_filter($final_templates, function($template) { return …"
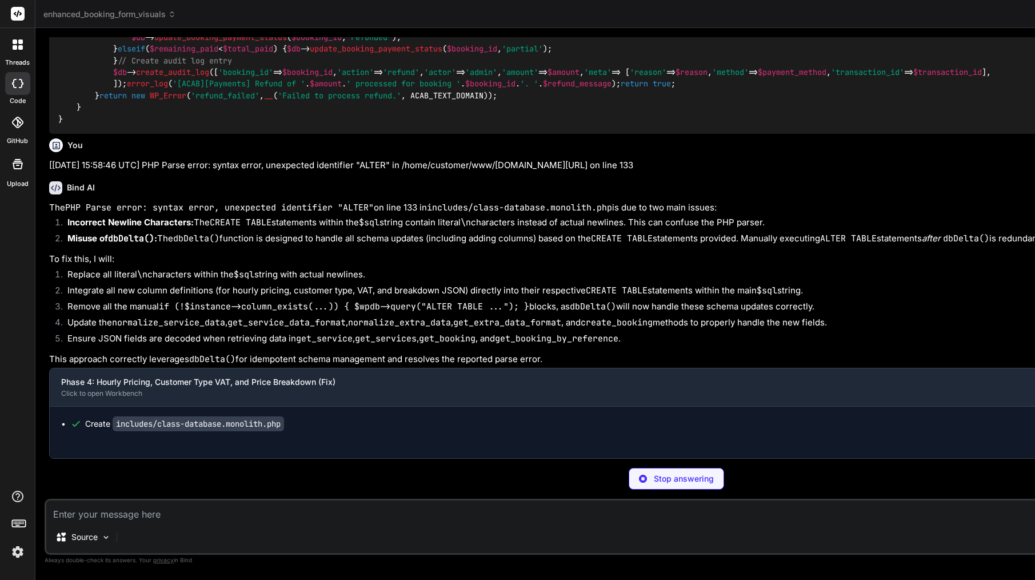
type textarea "x"
type textarea "error_log('[ACAB][Payments] Refund of ' . $amount . ' processed for booking ' .…"
type textarea "x"
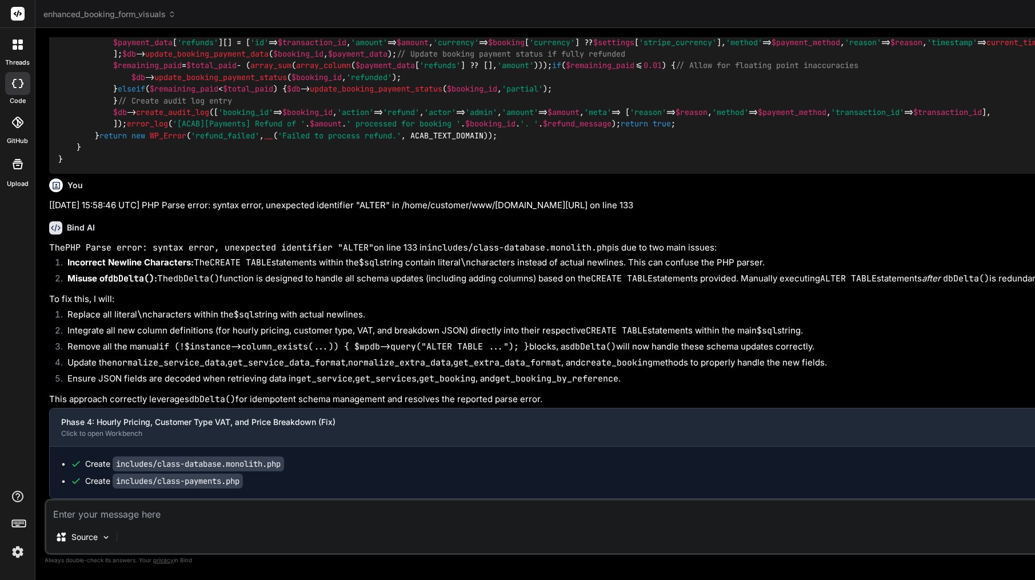
scroll to position [0, 0]
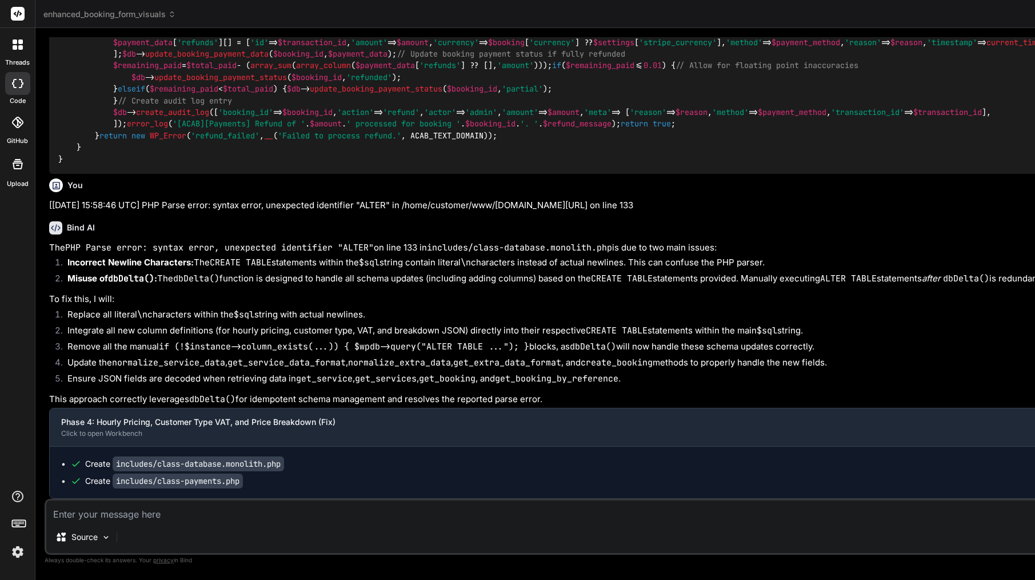
scroll to position [36, 0]
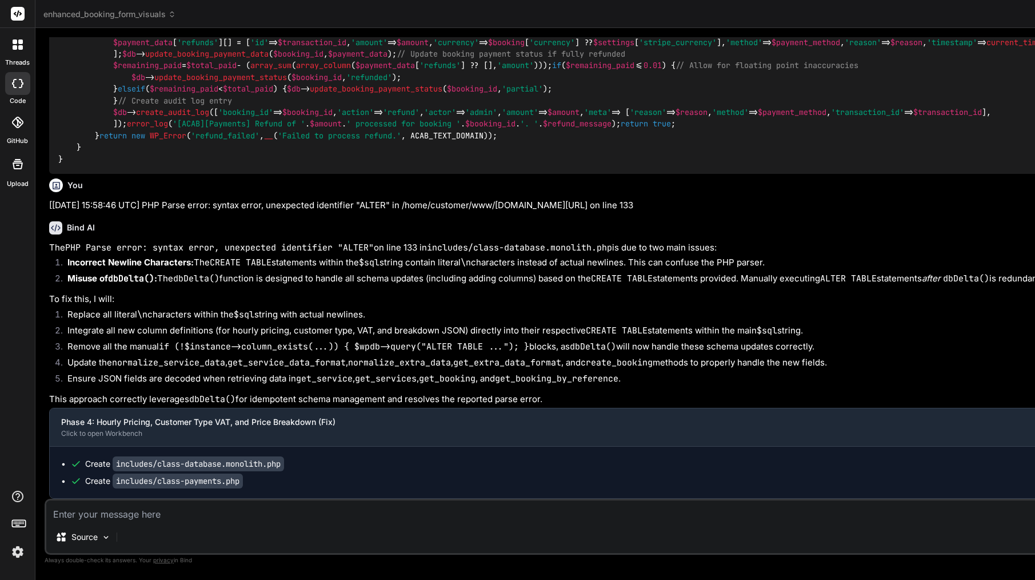
type textarea "<?php /** * ACAB Payments Management Class * Phase 3: Handles payment gateway s…"
click at [164, 520] on textarea at bounding box center [676, 510] width 1260 height 21
paste textarea "[[DATE] 16:04:07 UTC] PHP Parse error: syntax error, unexpected variable "$data…"
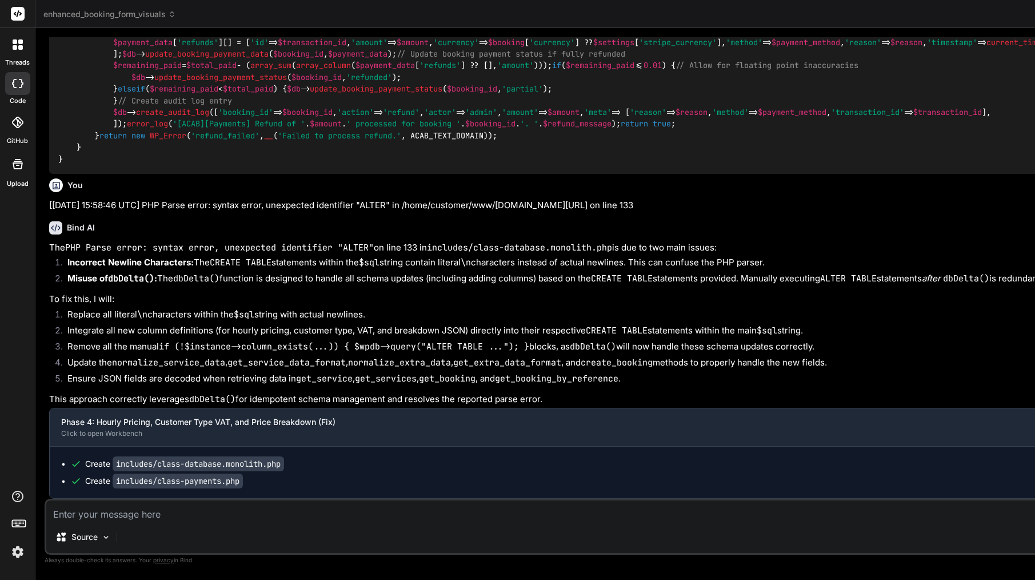
type textarea "[[DATE] 16:04:07 UTC] PHP Parse error: syntax error, unexpected variable "$data…"
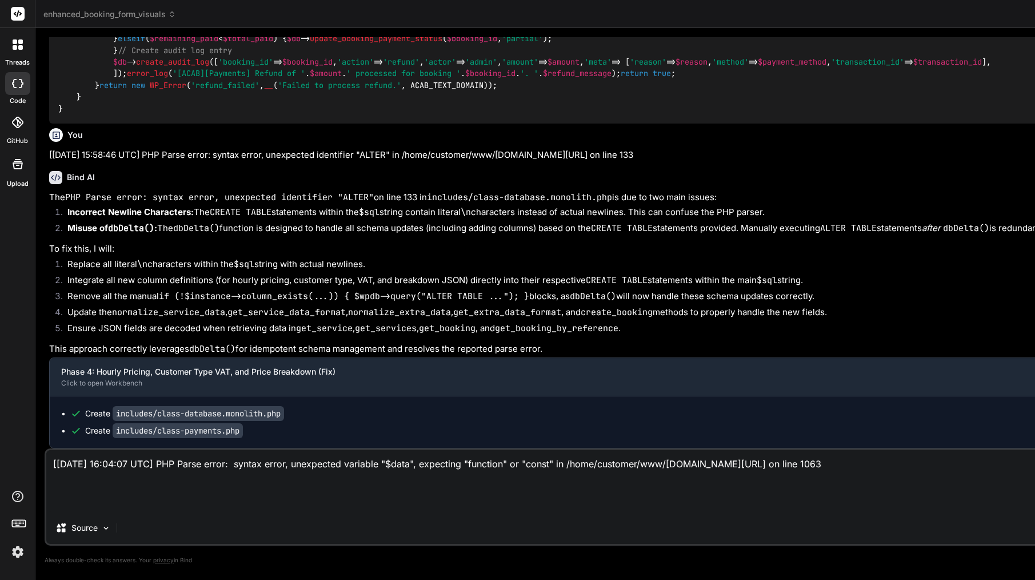
type textarea "x"
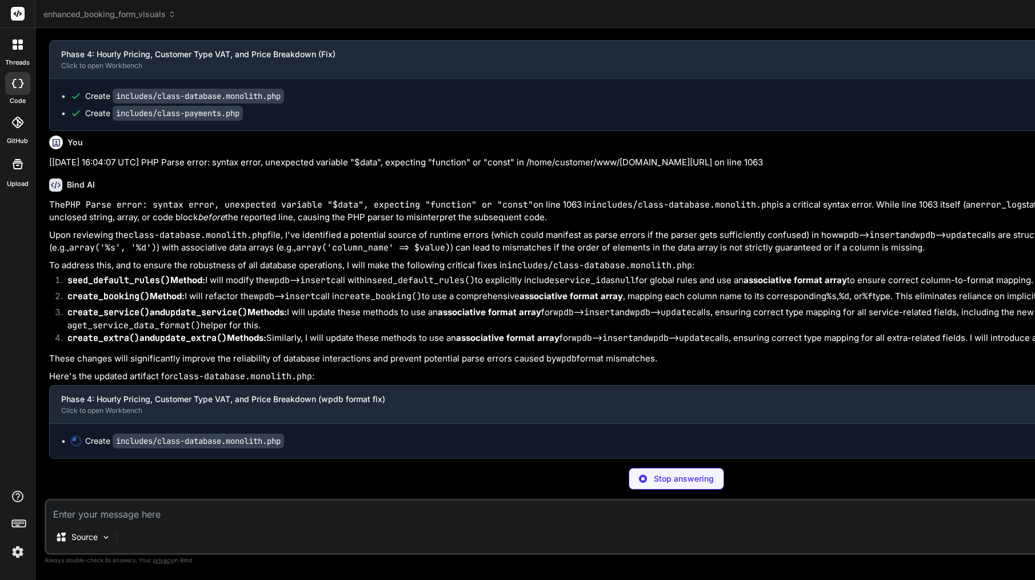
scroll to position [0, 0]
type textarea "x"
type textarea "'address_components' => '%s',\n 'payment_data' => '%s',\n 'reschedule_count' =>…"
type textarea "x"
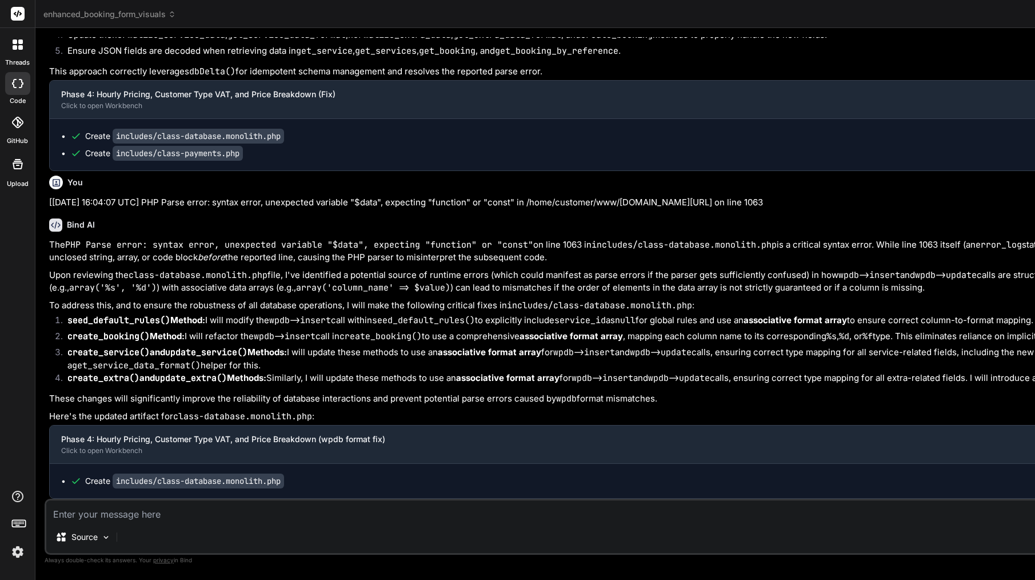
scroll to position [27695, 0]
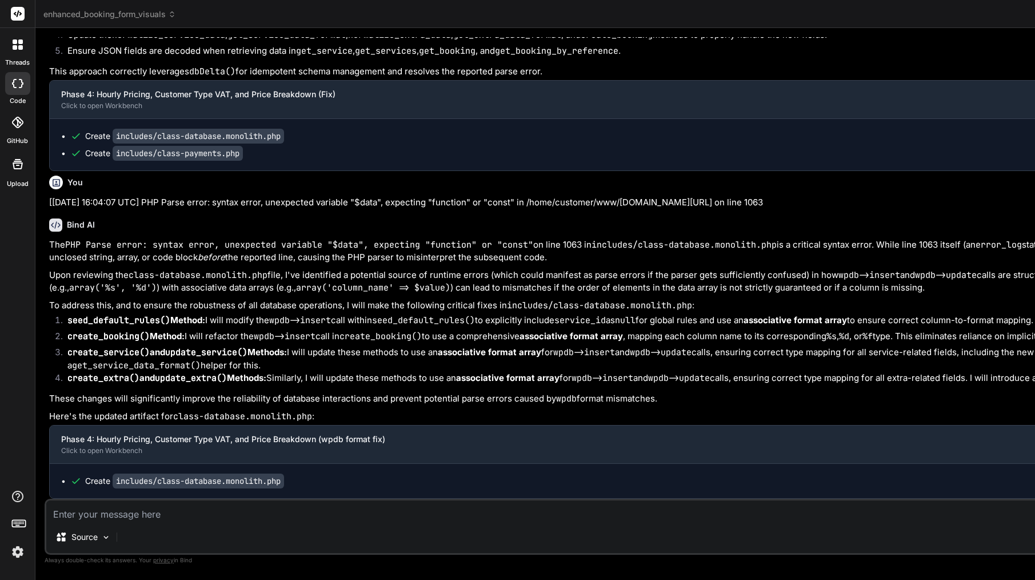
type textarea "<?php /** * ACAB Monolithic Database Class (Fallback) * This file serves as a f…"
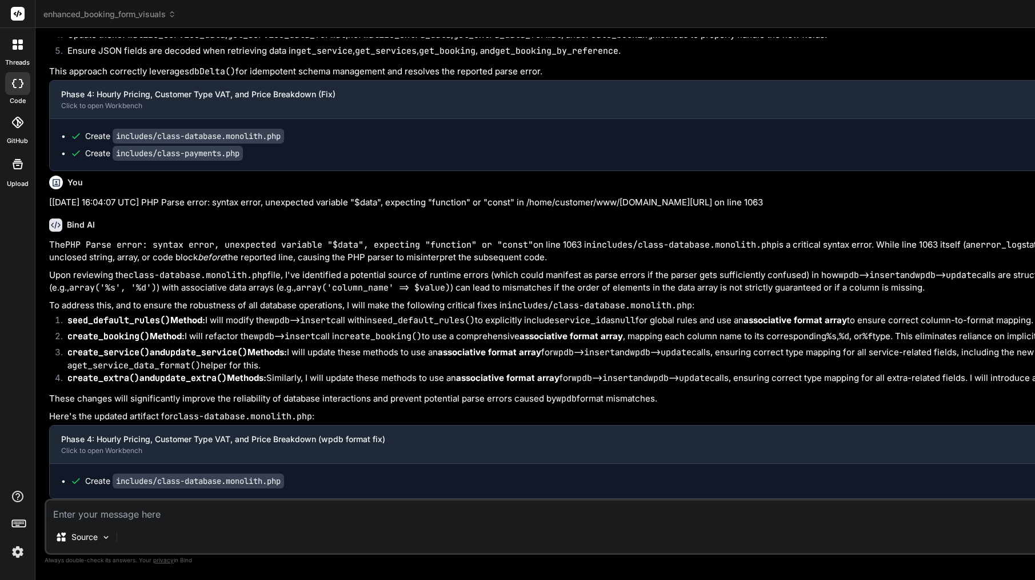
click at [178, 510] on textarea at bounding box center [676, 510] width 1260 height 21
type textarea "i"
type textarea "x"
type textarea "is"
type textarea "x"
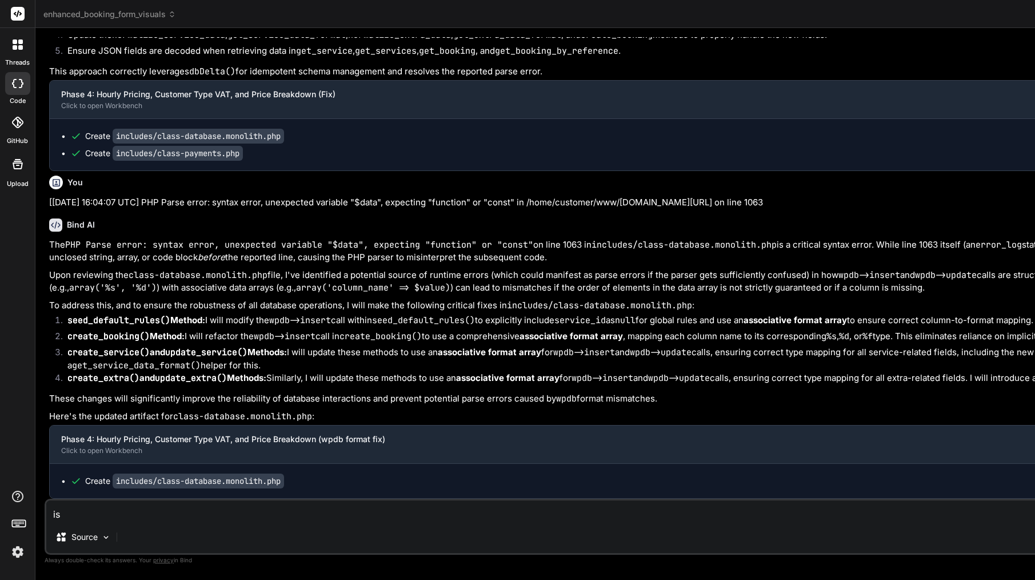
type textarea "is"
type textarea "x"
type textarea "is s"
type textarea "x"
type textarea "is so"
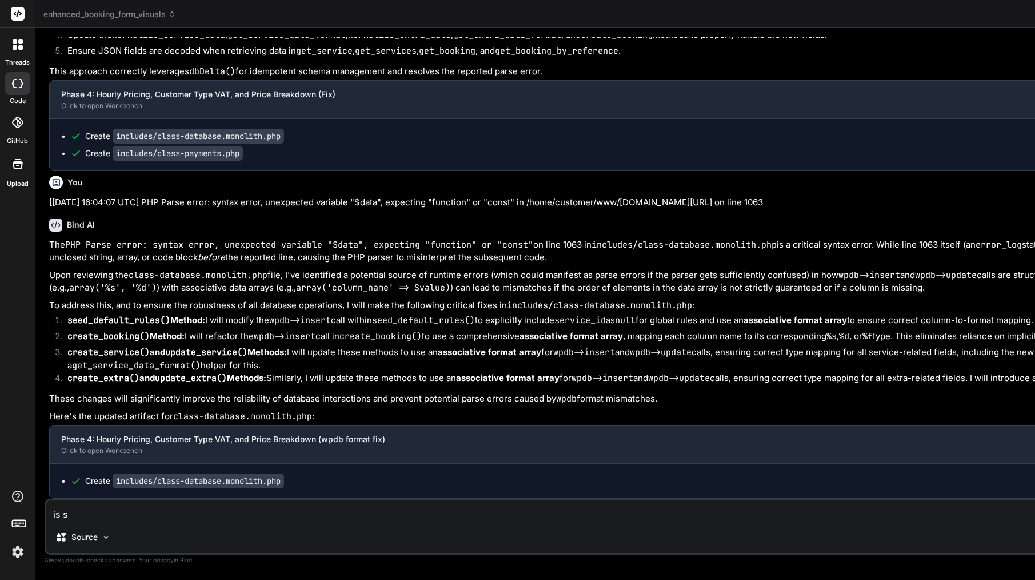
type textarea "x"
type textarea "is som"
type textarea "x"
type textarea "is some"
type textarea "x"
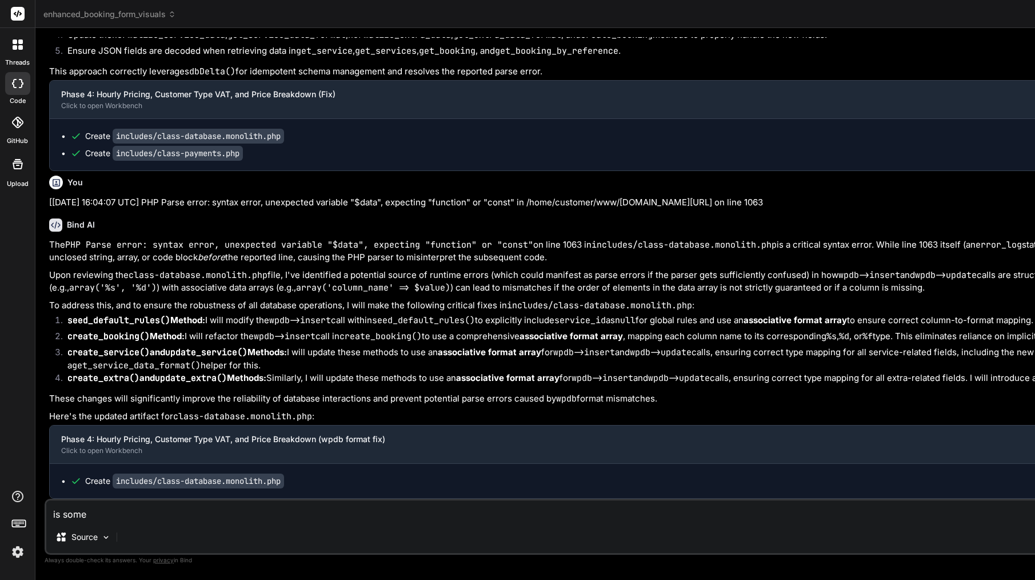
type textarea "is somet"
type textarea "x"
type textarea "is someth"
type textarea "x"
type textarea "is somethi"
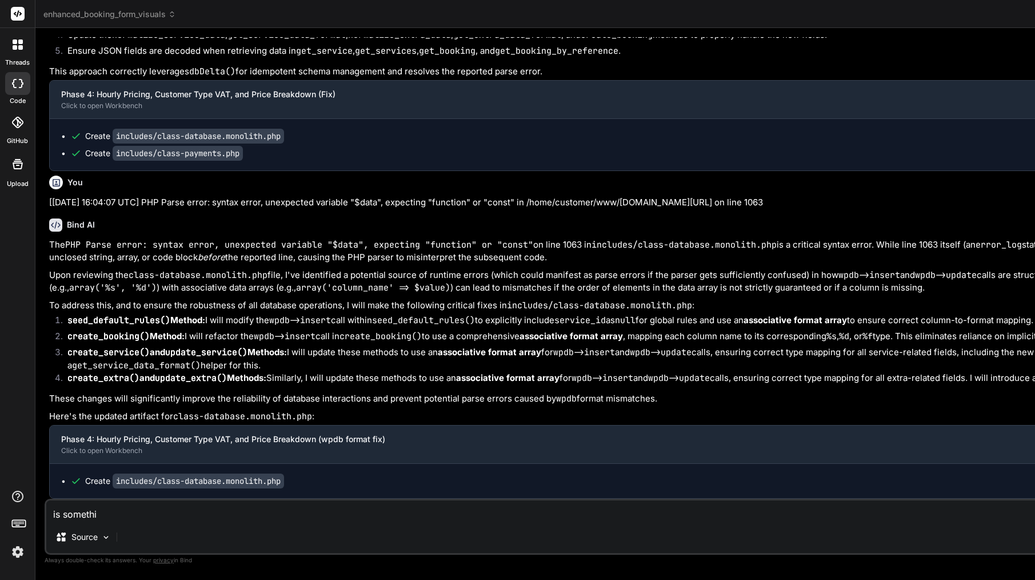
type textarea "x"
type textarea "is somethin"
type textarea "x"
type textarea "is something"
type textarea "x"
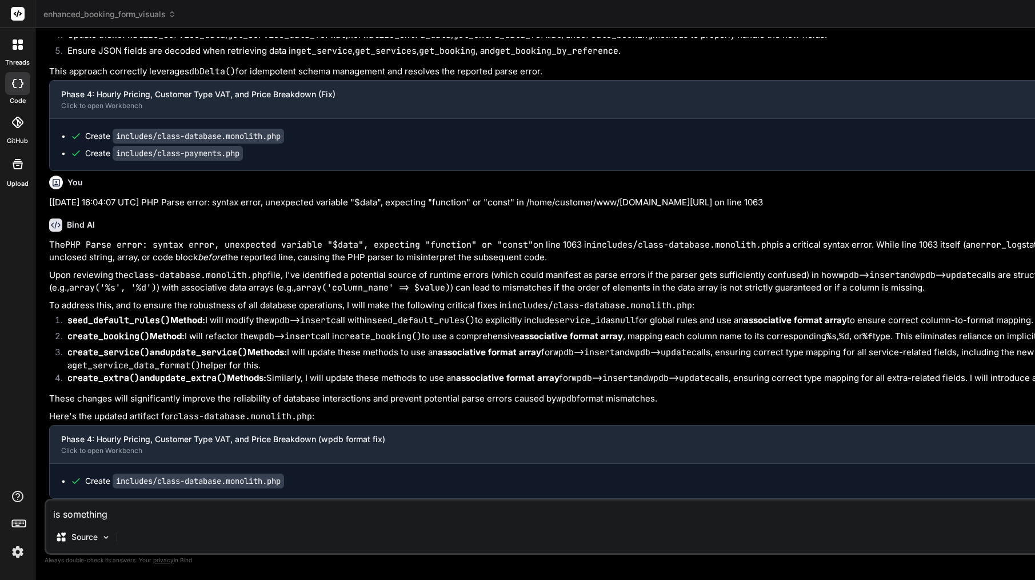
type textarea "is something"
type textarea "x"
type textarea "is something w"
type textarea "x"
type textarea "is something wr"
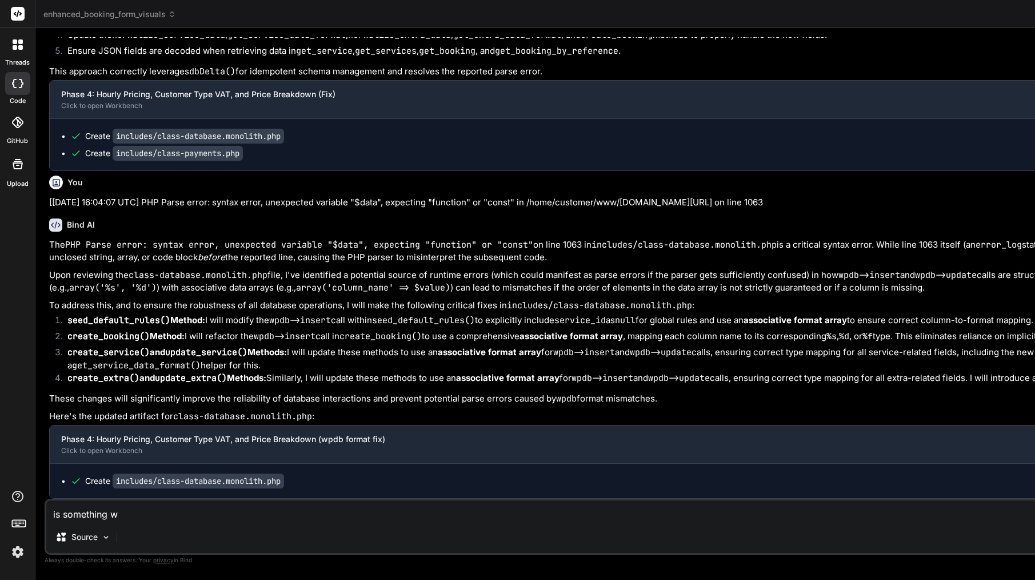
type textarea "x"
type textarea "is something wro"
type textarea "x"
type textarea "is something wron"
type textarea "x"
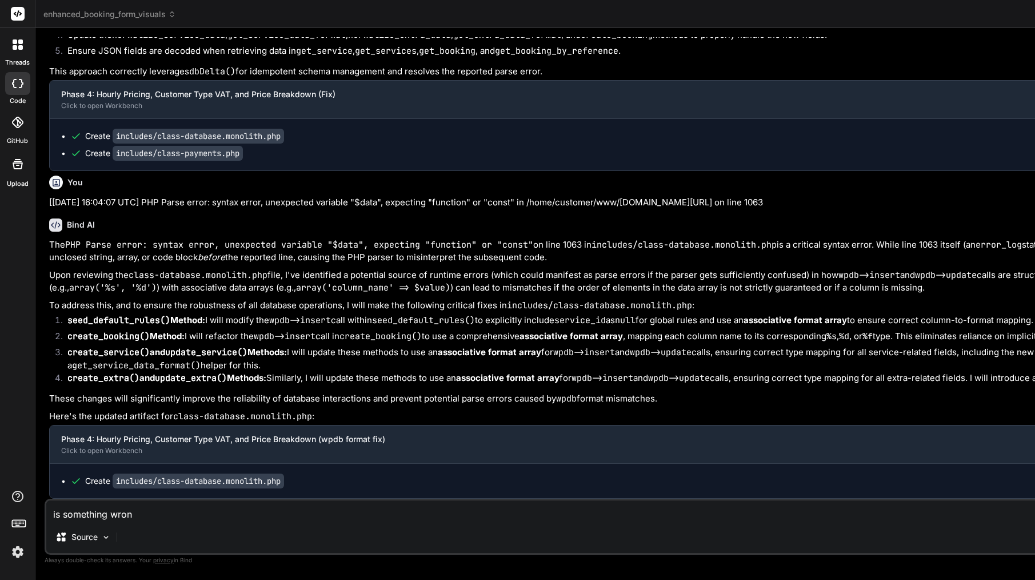
type textarea "is something wrong"
type textarea "x"
type textarea "is something wrong"
type textarea "x"
type textarea "is something wrong with"
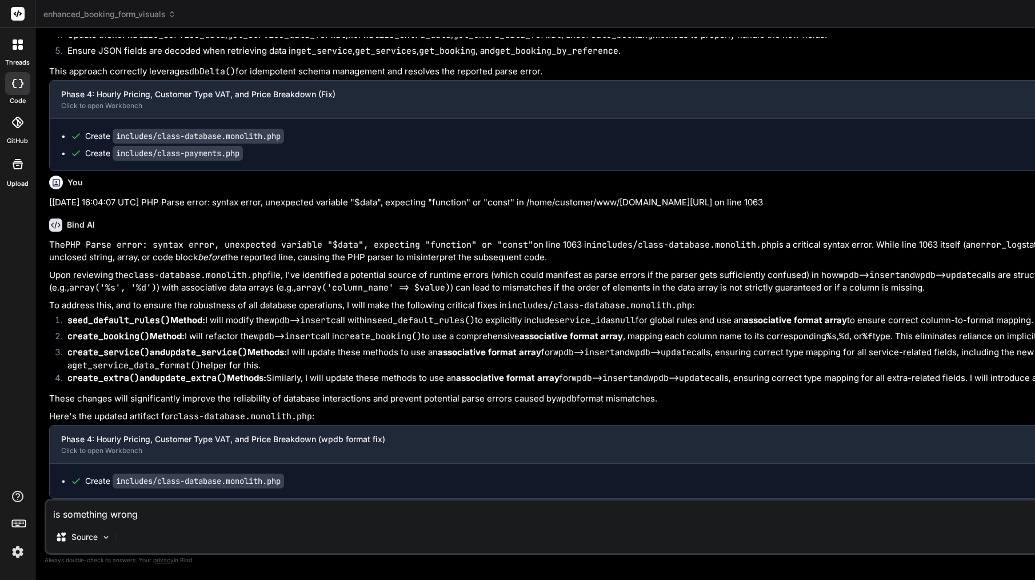
type textarea "x"
drag, startPoint x: 178, startPoint y: 510, endPoint x: 210, endPoint y: 484, distance: 41.0
click at [210, 484] on code "includes/class-database.monolith.php" at bounding box center [198, 480] width 171 height 15
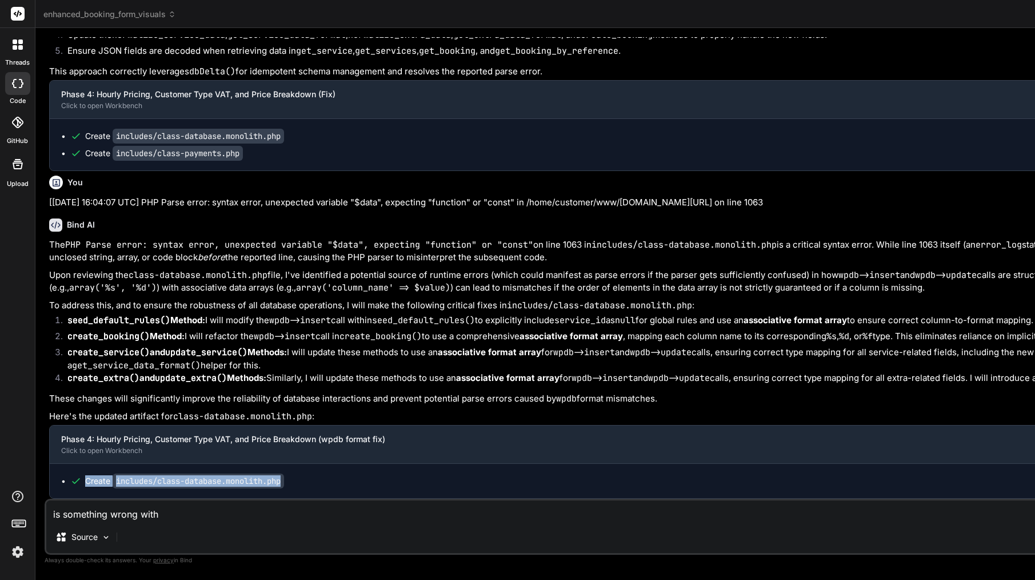
click at [210, 484] on code "includes/class-database.monolith.php" at bounding box center [198, 480] width 171 height 15
drag, startPoint x: 304, startPoint y: 476, endPoint x: 115, endPoint y: 478, distance: 188.1
click at [115, 478] on div "Create includes/class-database.monolith.php" at bounding box center [682, 480] width 1224 height 11
copy div "includes/class-database.monolith.php"
click at [198, 516] on textarea "is something wrong with" at bounding box center [676, 510] width 1260 height 21
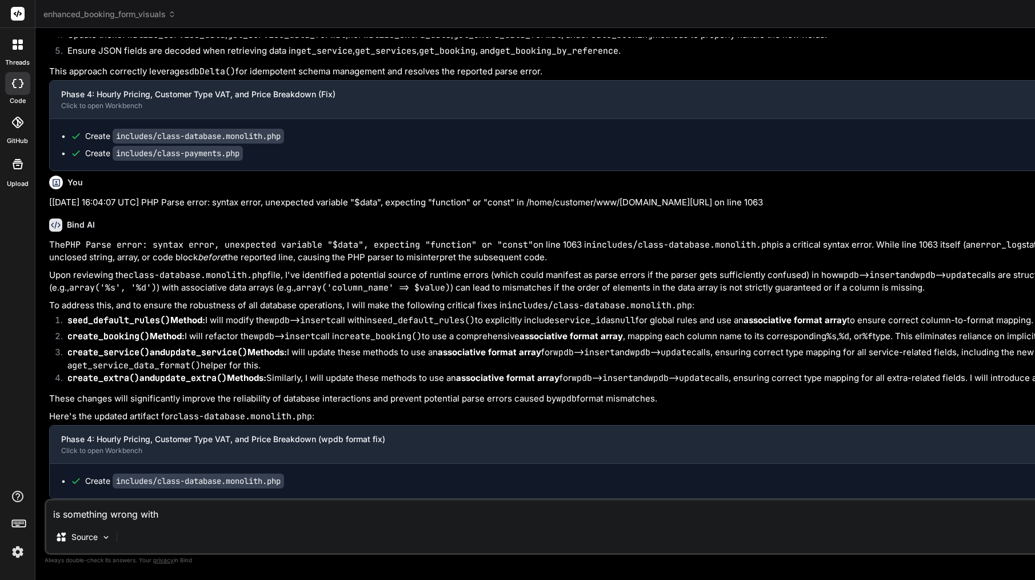
paste textarea "includes/class-database.monolith.php"
type textarea "is something wrong with includes/class-database.monolith.php"
type textarea "x"
type textarea "is something wrong with includes/class-database.monolith.php"
type textarea "x"
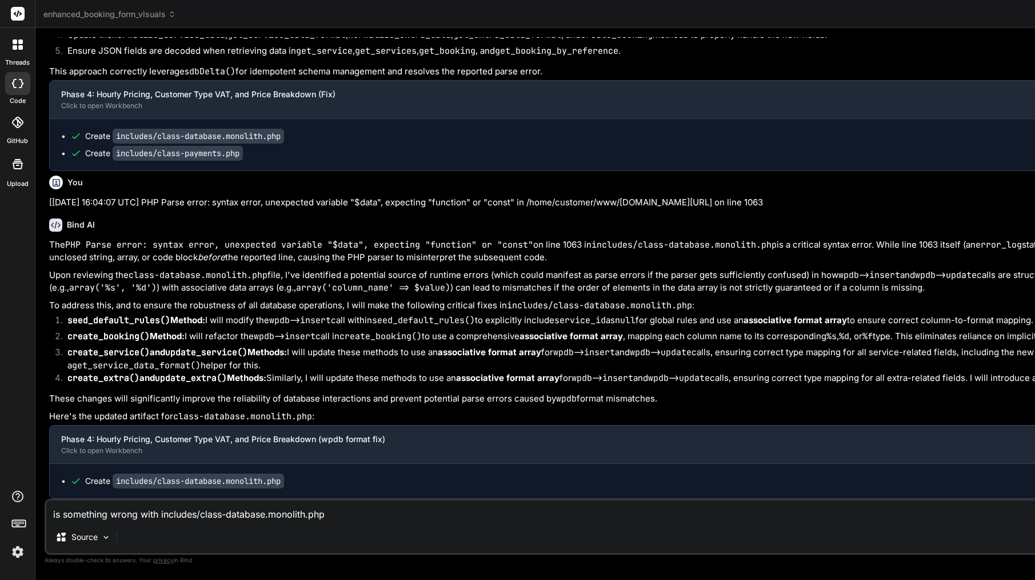
type textarea "is something wrong with includes/class-database.monolith.php p"
type textarea "x"
type textarea "is something wrong with includes/class-database.monolith.php pl"
type textarea "x"
type textarea "is something wrong with includes/class-database.monolith.php ple"
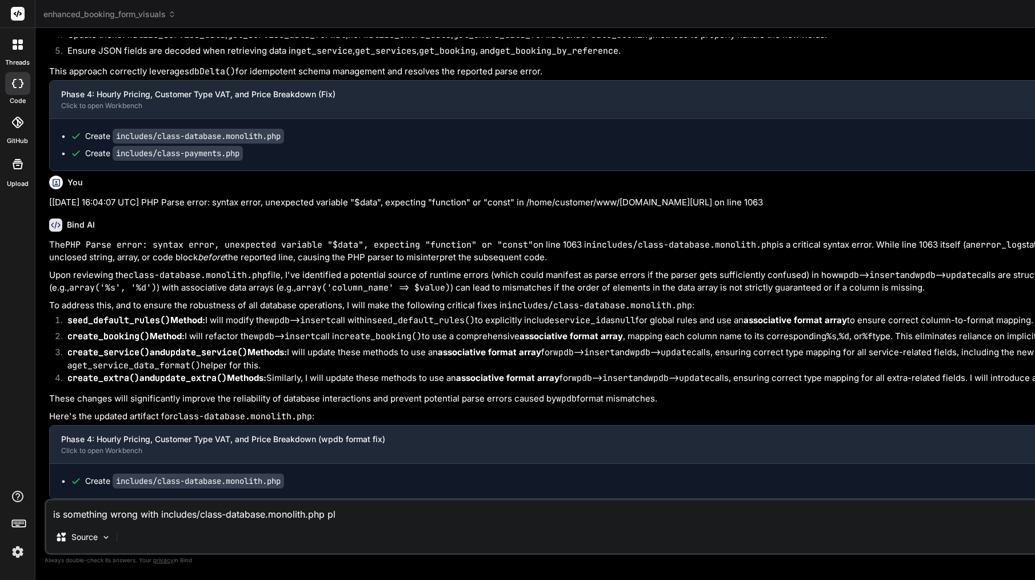
type textarea "x"
type textarea "is something wrong with includes/class-database.monolith.php plea"
type textarea "x"
type textarea "is something wrong with includes/class-database.monolith.php pleas"
type textarea "x"
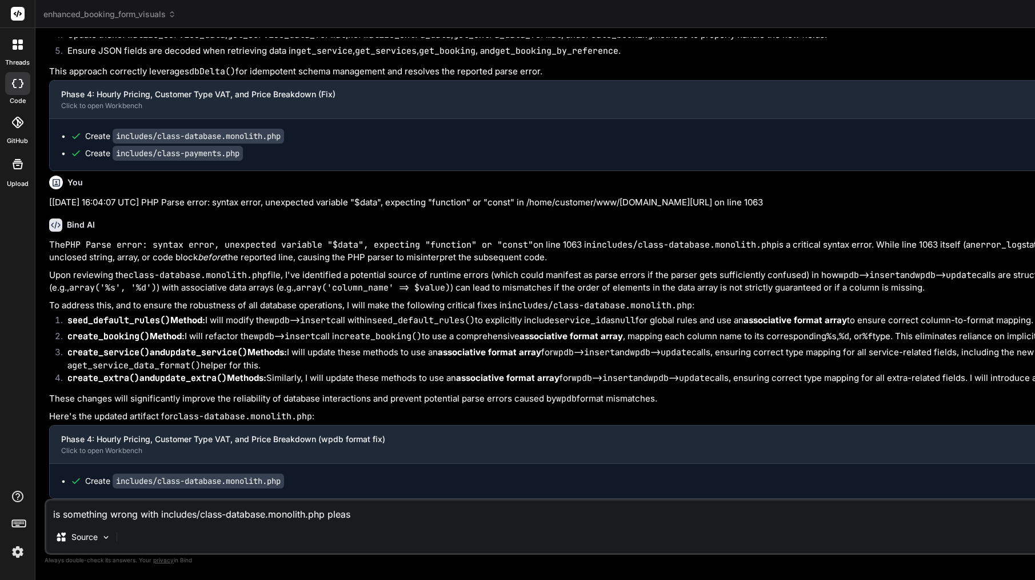
type textarea "is something wrong with includes/class-database.monolith.php please"
type textarea "x"
type textarea "is something wrong with includes/class-database.monolith.php please"
type textarea "x"
type textarea "is something wrong with includes/class-database.monolith.php please f"
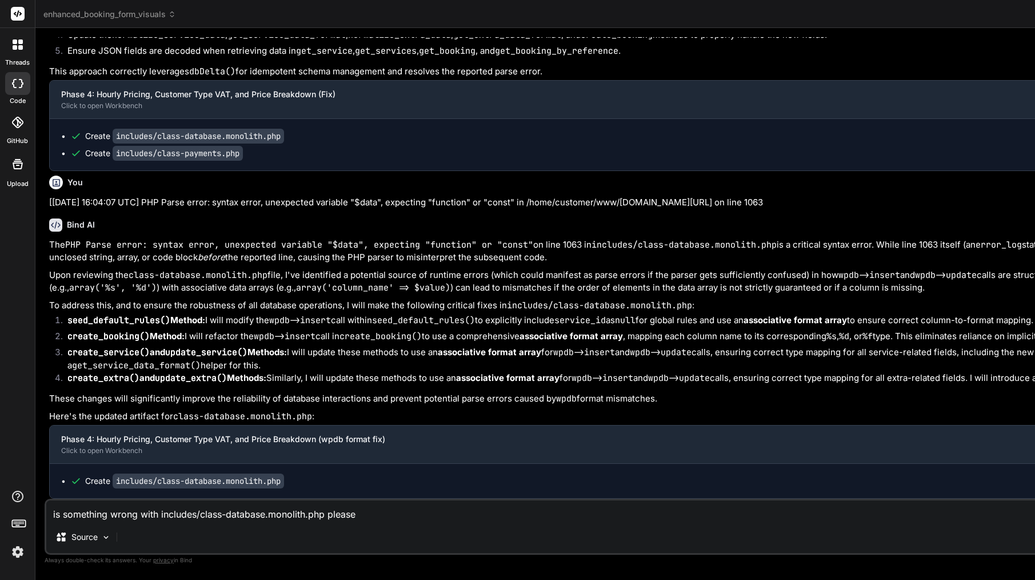
type textarea "x"
type textarea "is something wrong with includes/class-database.monolith.php please fi"
type textarea "x"
type textarea "is something wrong with includes/class-database.monolith.php please fix"
type textarea "x"
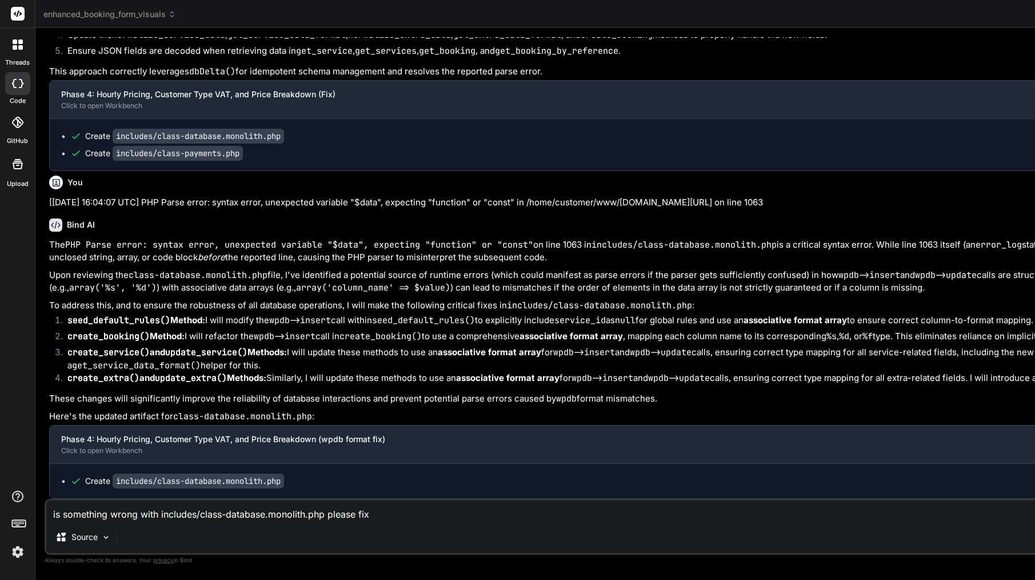
type textarea "is something wrong with includes/class-database.monolith.php please fix"
type textarea "x"
type textarea "is something wrong with includes/class-database.monolith.php please fix t"
type textarea "x"
type textarea "is something wrong with includes/class-database.monolith.php please fix th"
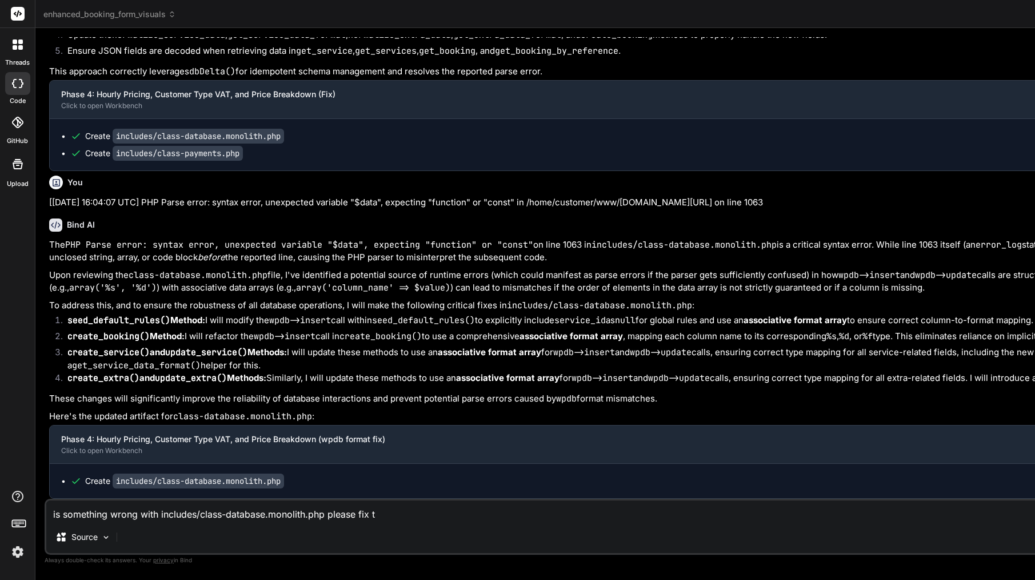
type textarea "x"
type textarea "is something wrong with includes/class-database.monolith.php please fix tho"
type textarea "x"
type textarea "is something wrong with includes/class-database.monolith.php please fix [PERSON…"
type textarea "x"
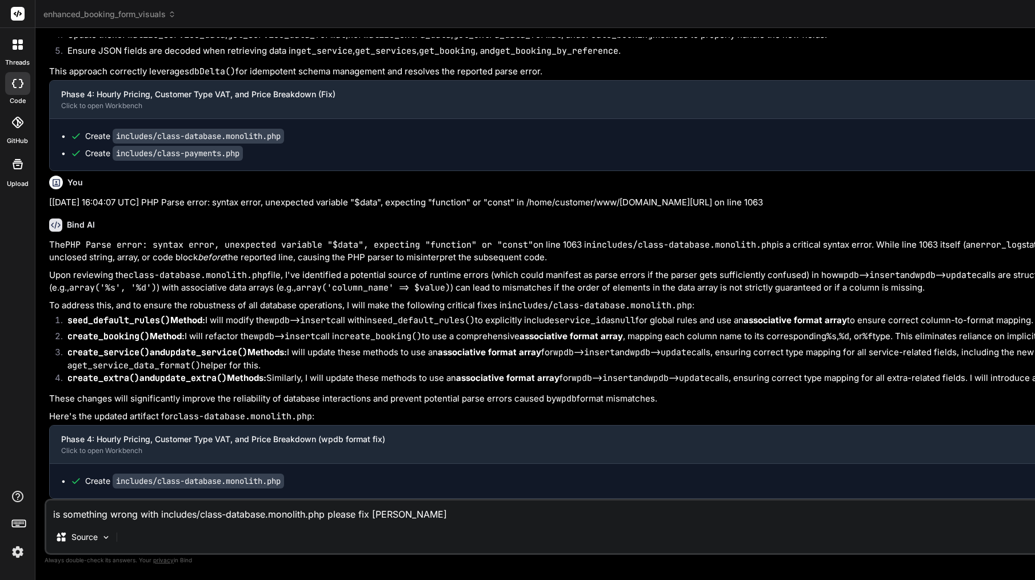
type textarea "is something wrong with includes/class-database.monolith.php please fix this"
type textarea "x"
type textarea "is something wrong with includes/class-database.monolith.php please fix this f"
type textarea "x"
type textarea "is something wrong with includes/class-database.monolith.php please fix this fi"
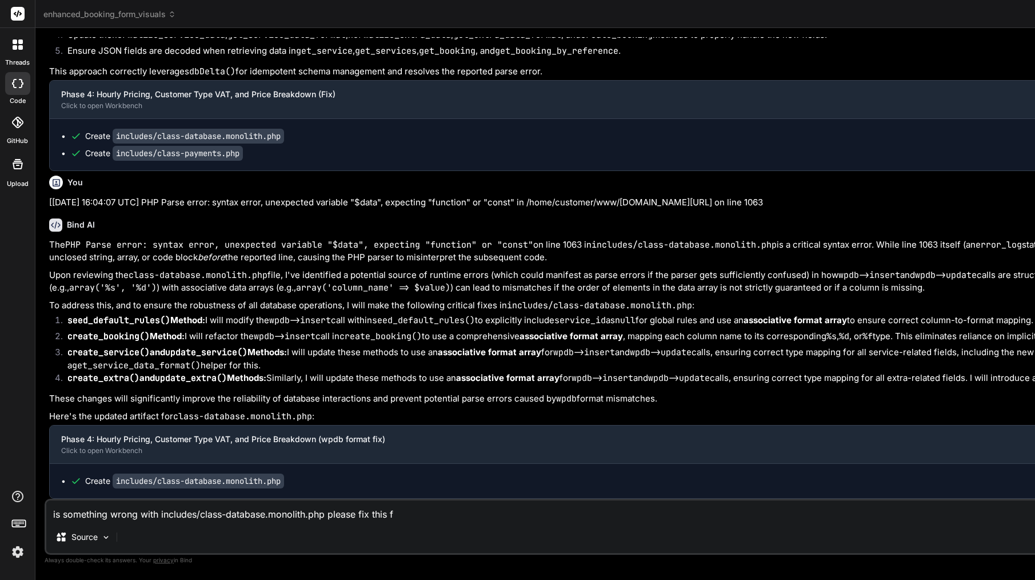
type textarea "x"
type textarea "is something wrong with includes/class-database.monolith.php please fix this fil"
type textarea "x"
type textarea "is something wrong with includes/class-database.monolith.php please fix this fi…"
type textarea "x"
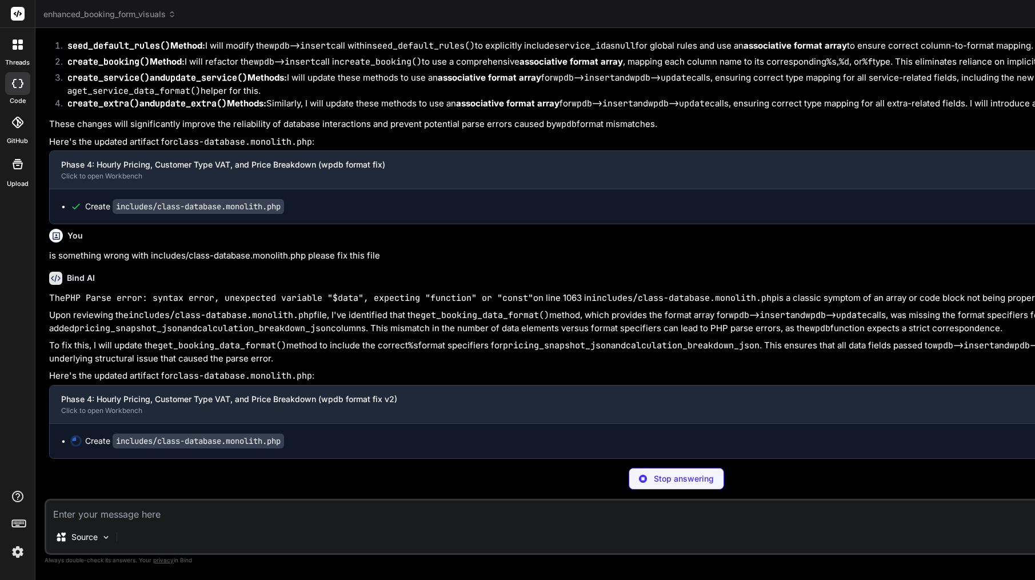
scroll to position [0, 0]
type textarea "x"
type textarea "} } } ?>"
type textarea "x"
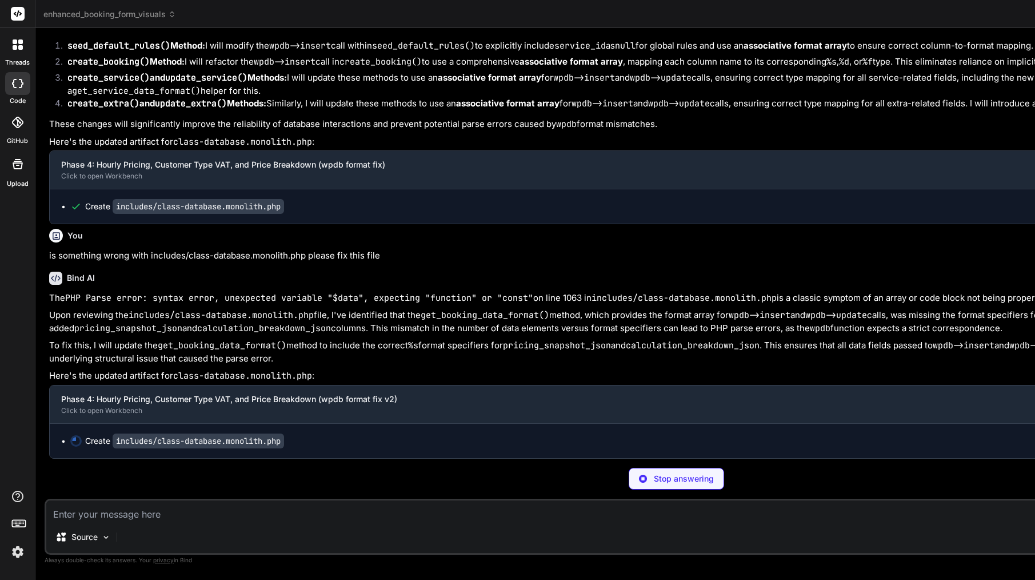
scroll to position [28278, 0]
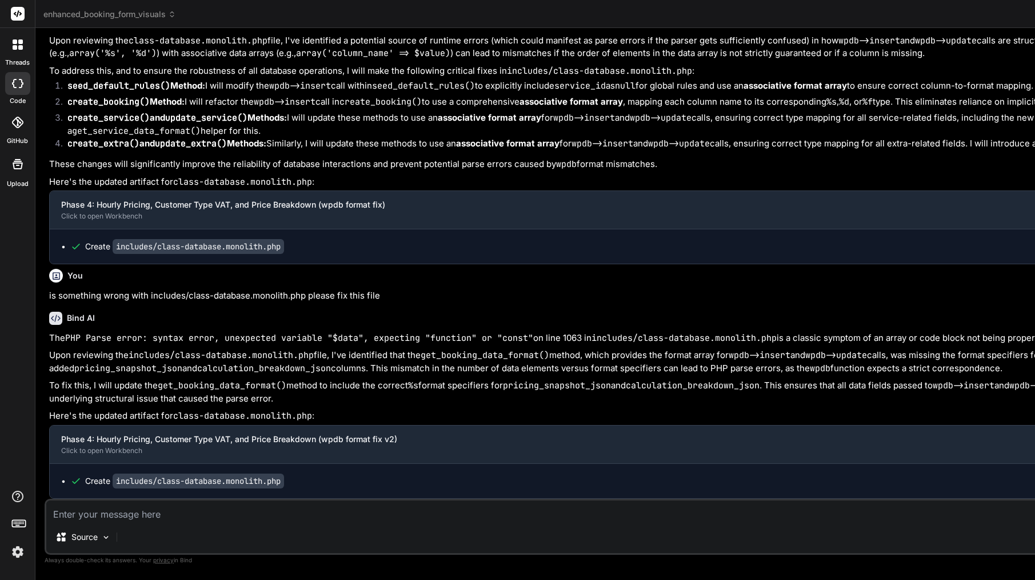
type textarea "<?php /** * ACAB Monolithic Database Class (Fallback) * This file serves as a f…"
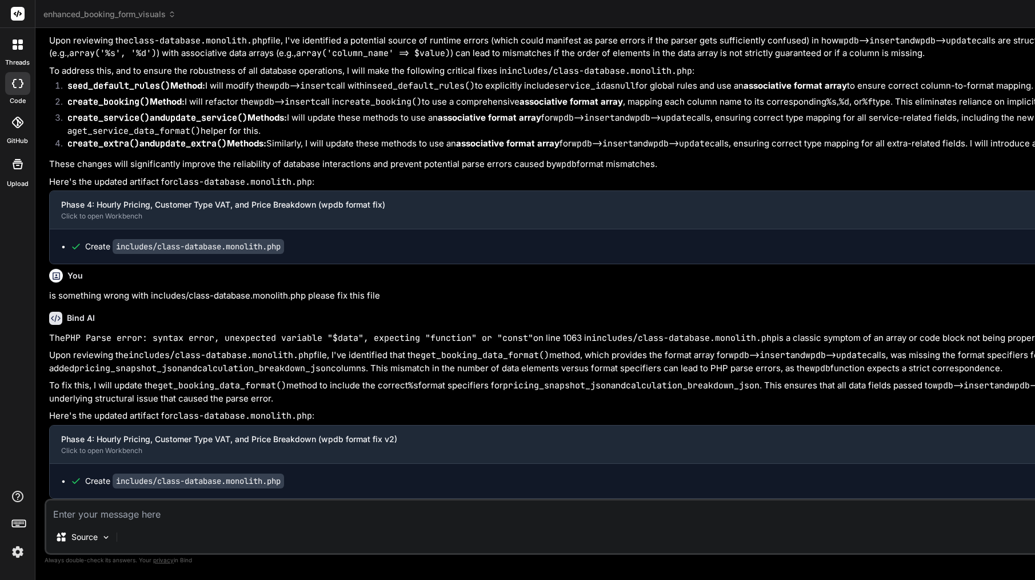
click at [260, 512] on textarea at bounding box center [676, 510] width 1260 height 21
paste textarea "public static function install_schema() { error_log('[ACAB][MONOLITH] Monolithi…"
type textarea "public static function install_schema() { error_log('[ACAB][MONOLITH] Monolithi…"
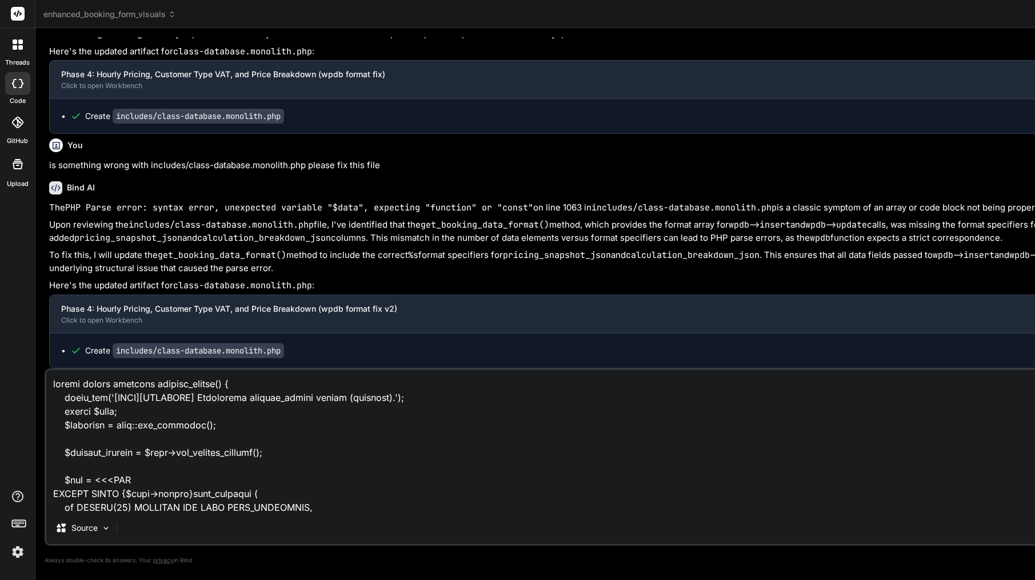
scroll to position [0, 0]
click at [51, 384] on textarea at bounding box center [676, 441] width 1260 height 142
type textarea "x"
type textarea "public static function install_schema() { error_log('[ACAB][MONOLITH] Monolithi…"
type textarea "x"
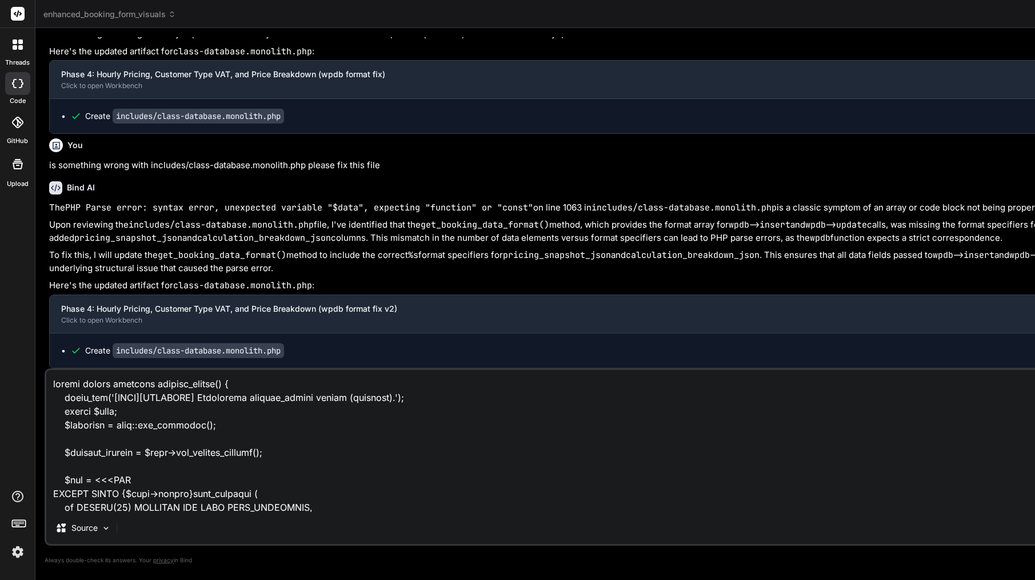
type textarea "public static function install_schema() { error_log('[ACAB][MONOLITH] Monolithi…"
drag, startPoint x: 126, startPoint y: 508, endPoint x: 49, endPoint y: 82, distance: 432.1
click at [49, 82] on div "You [[DATE] 18:08:49 UTC] PHP Fatal error: Cannot use isset() on the result of …" at bounding box center [677, 308] width 1264 height 542
type textarea "x"
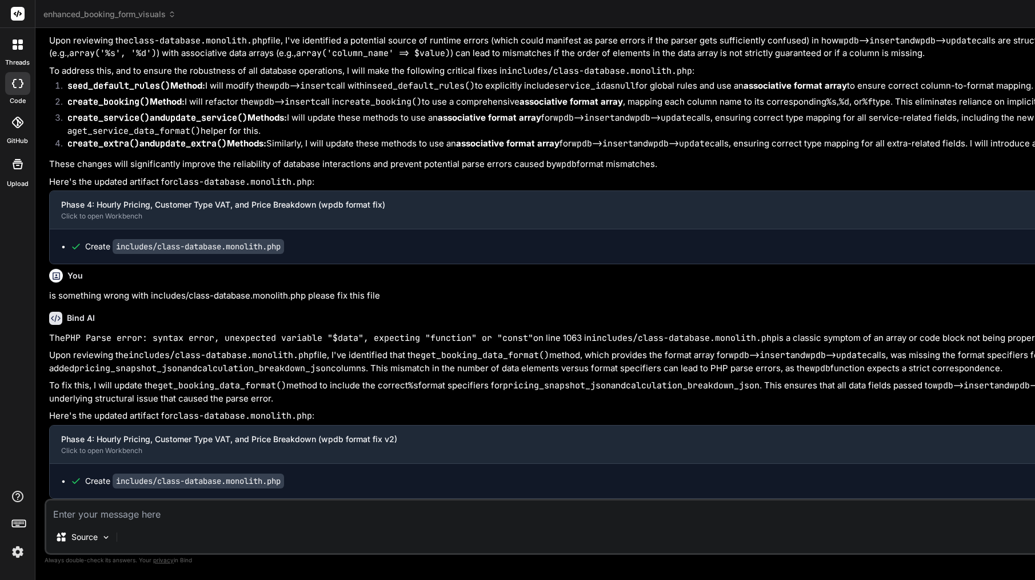
paste textarea "Lor’ip dol s ametcon adipis-elitseddoei tem in utlabor_etdolo() — mag ali $eni …"
type textarea "Lor’ip dol s ametcon adipis-elitseddoei tem in utlabor_etdolo() — mag ali $eni …"
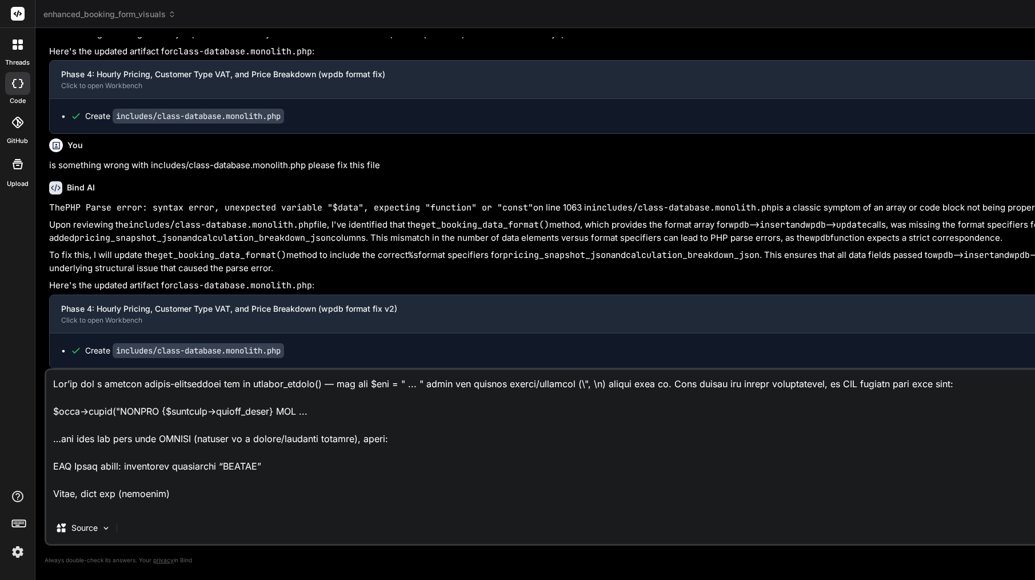
click at [53, 383] on textarea at bounding box center [676, 441] width 1260 height 142
type textarea "x"
type textarea "Lor’ip dol s ametcon adipis-elitseddoei tem in utlabor_etdolo() — mag ali $eni …"
type textarea "x"
click at [80, 381] on textarea at bounding box center [676, 441] width 1260 height 142
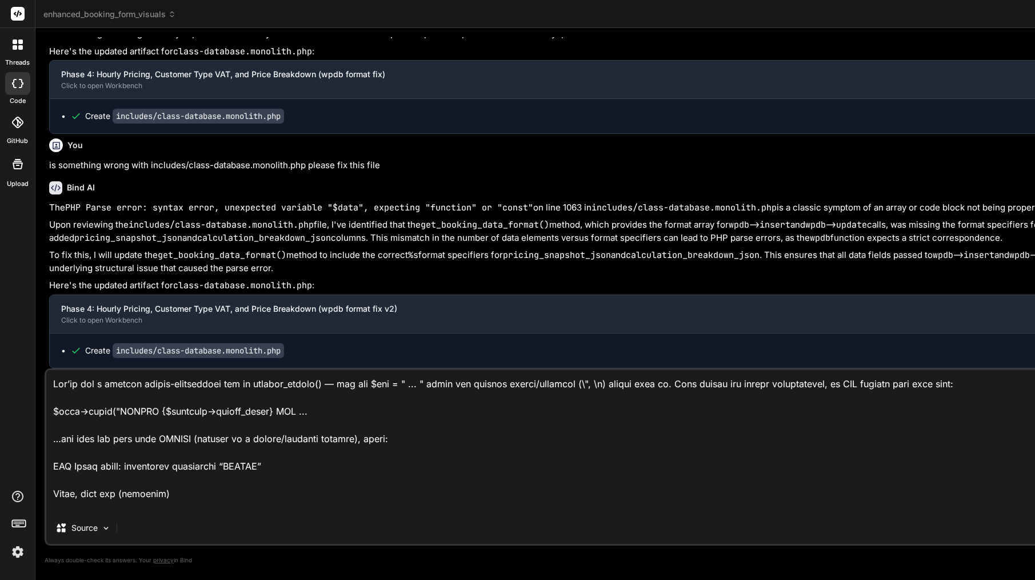
paste textarea "[[DATE] 16:15:03 UTC] PHP Parse error: syntax error, unexpected identifier "UPD…"
type textarea "[44-Lor-9498 23:59:30 IPS] DOL Sitam conse: adipis elits, doeiusmodt incididunt…"
type textarea "x"
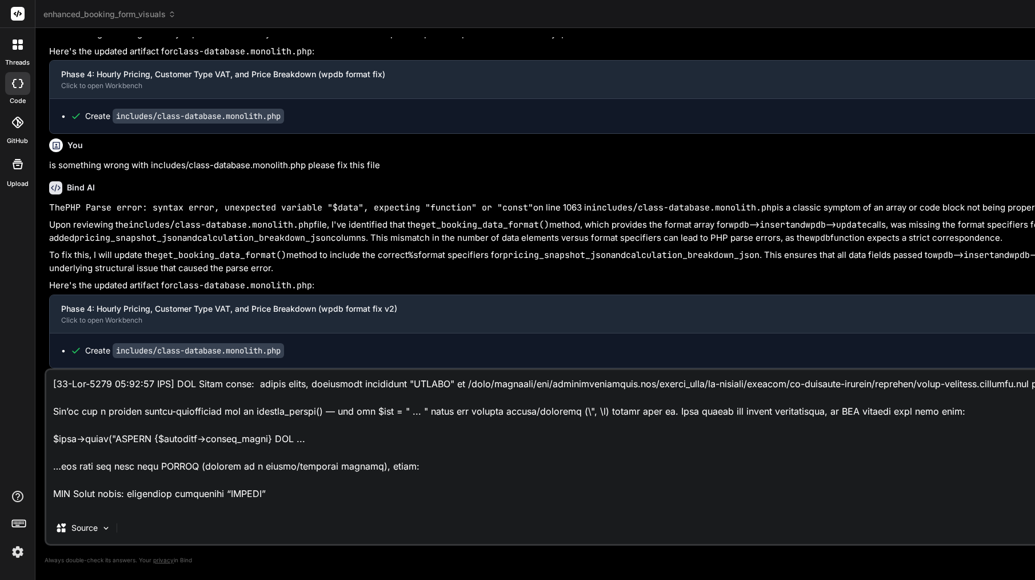
type textarea "[44-Lor-9498 23:59:30 IPS] DOL Sitam conse: adipis elits, doeiusmodt incididunt…"
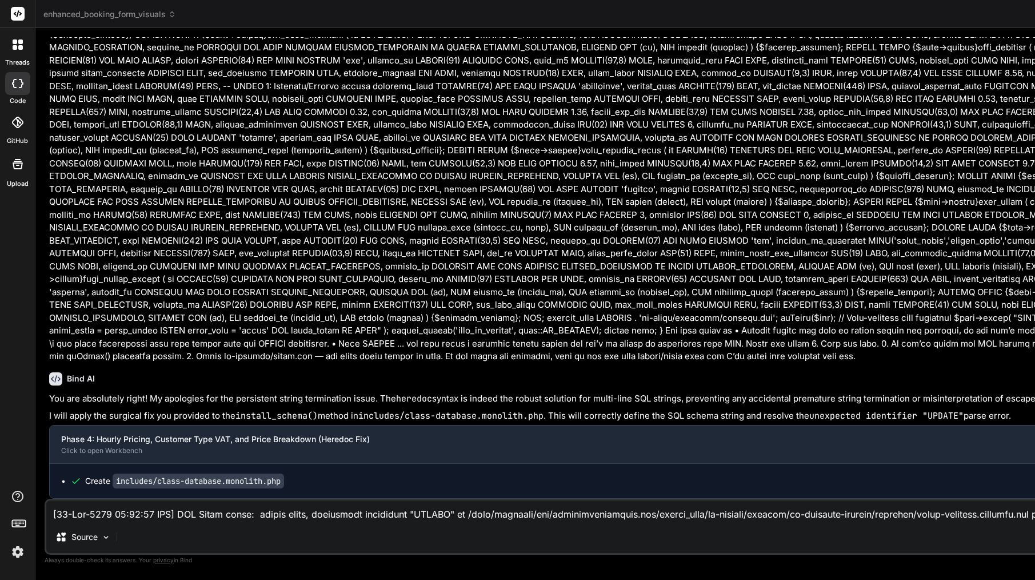
click at [172, 516] on textarea at bounding box center [676, 510] width 1260 height 21
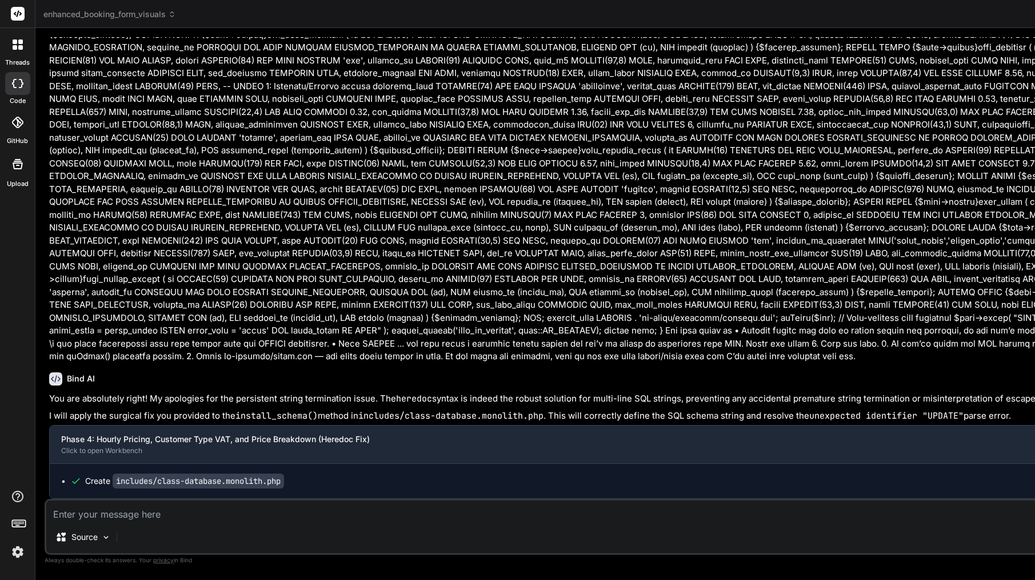
paste textarea "Lore ipsum dolor sitam conse’a e **seddoei temporin ()** ut labor-etdolore.mag`…"
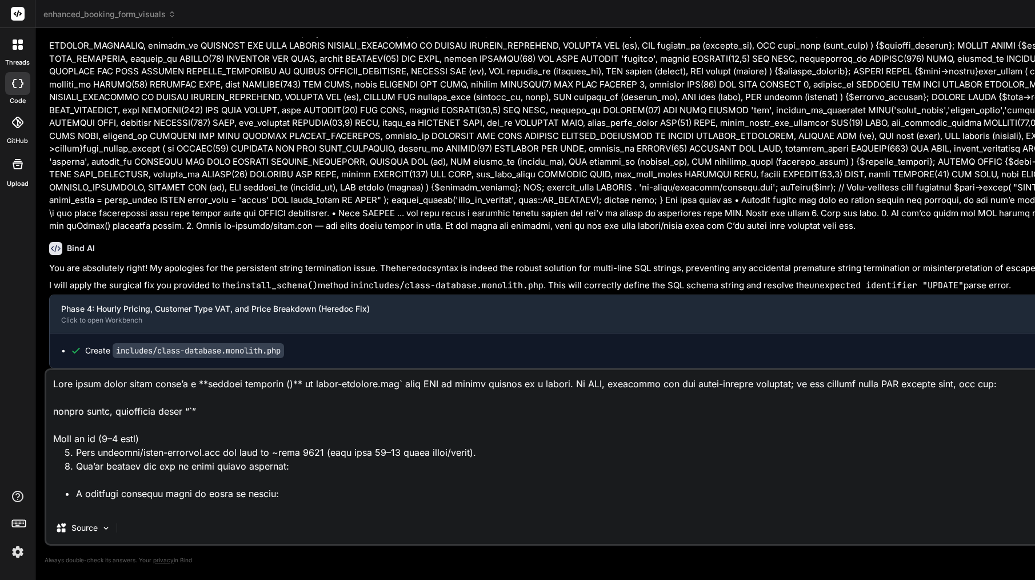
scroll to position [0, 0]
click at [53, 381] on textarea at bounding box center [676, 441] width 1260 height 142
click at [154, 383] on textarea at bounding box center [676, 441] width 1260 height 142
click at [152, 384] on textarea at bounding box center [676, 441] width 1260 height 142
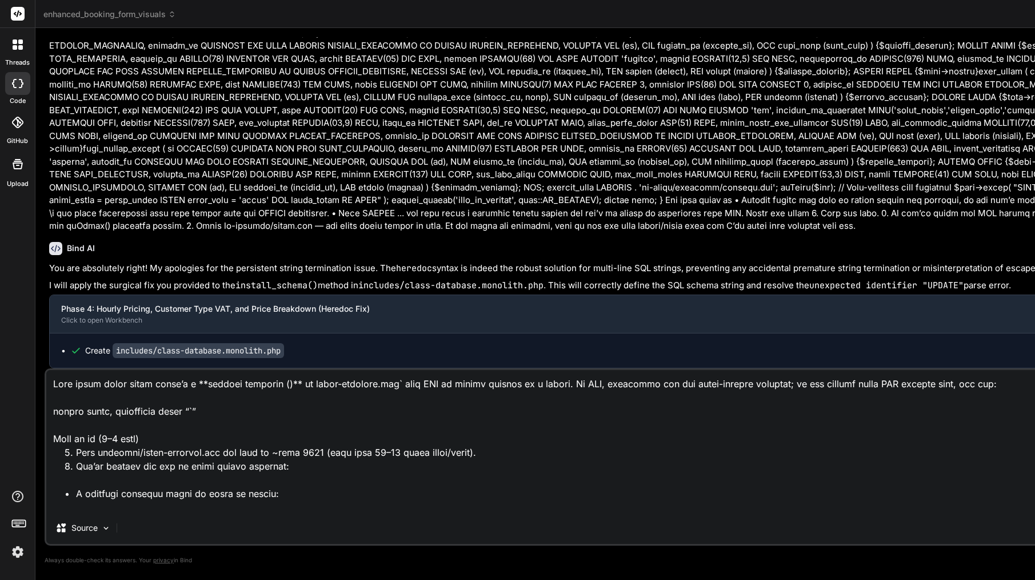
paste textarea "[[DATE] 16:31:51 UTC] PHP Parse error: syntax error, unexpected token "`" in /h…"
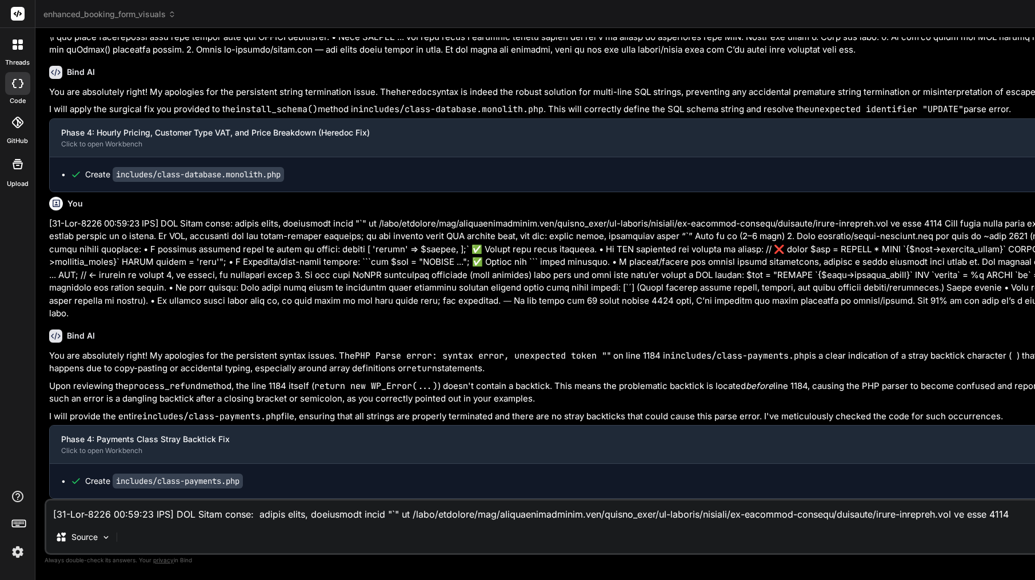
scroll to position [30114, 0]
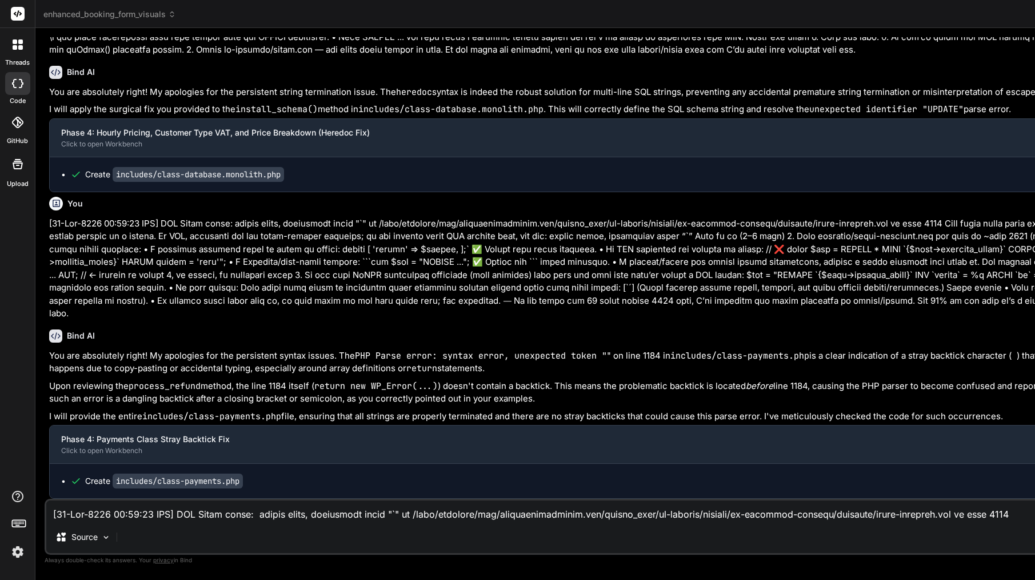
click at [141, 516] on textarea at bounding box center [676, 510] width 1260 height 21
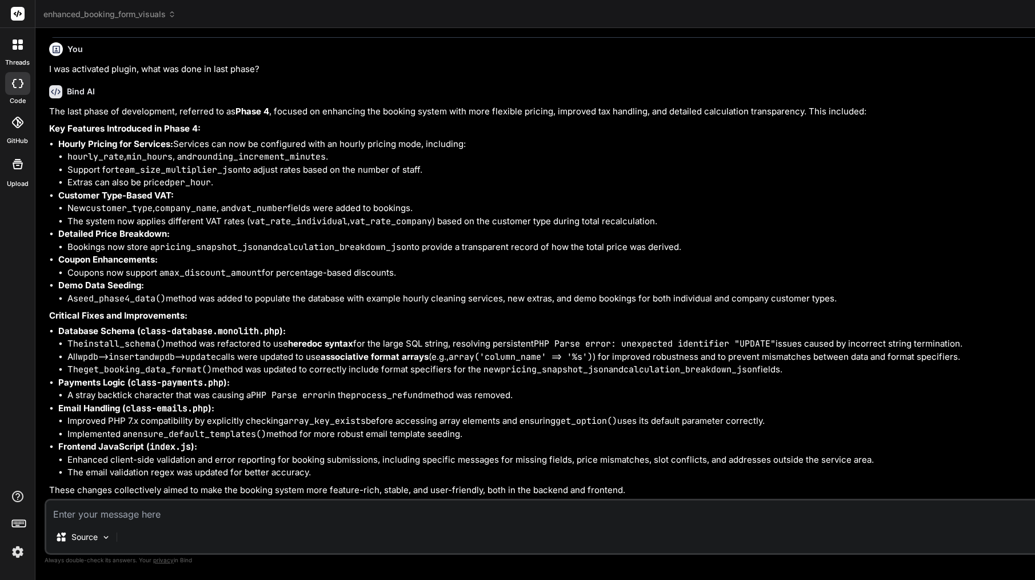
scroll to position [0, 0]
paste textarea "i.e. what new features should he see and where?"
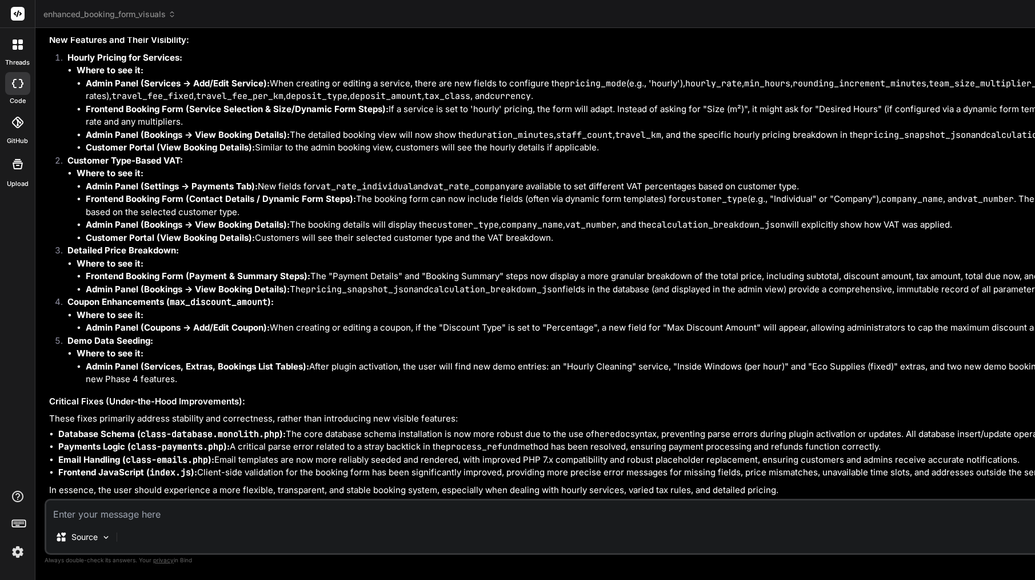
scroll to position [31463, 0]
